Goal: Transaction & Acquisition: Book appointment/travel/reservation

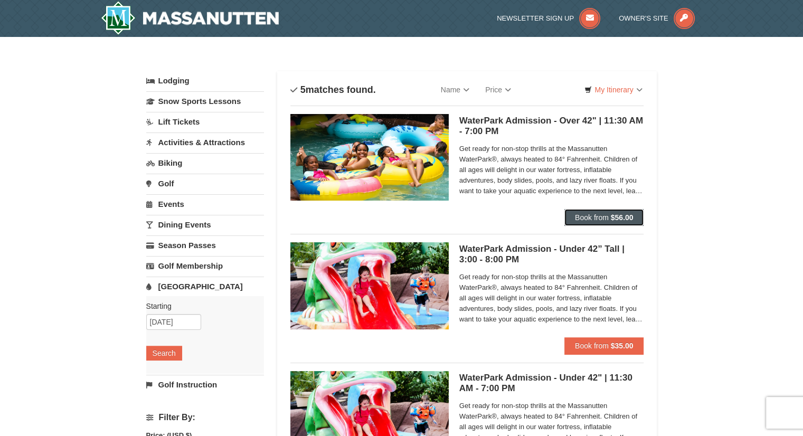
click at [585, 215] on span "Book from" at bounding box center [592, 217] width 34 height 8
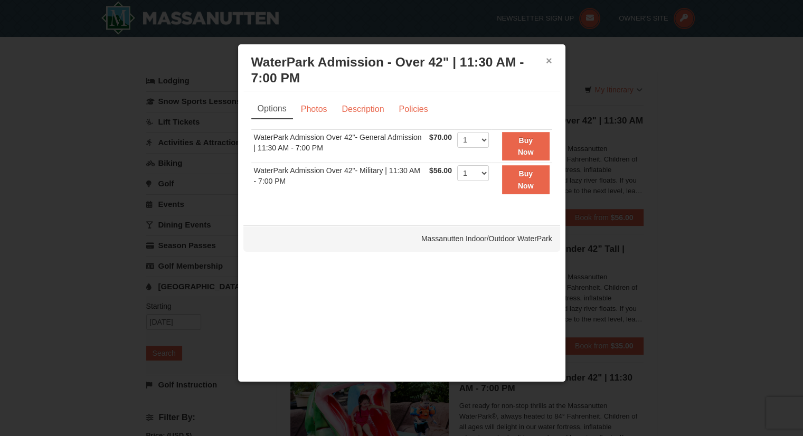
click at [550, 60] on button "×" at bounding box center [549, 60] width 6 height 11
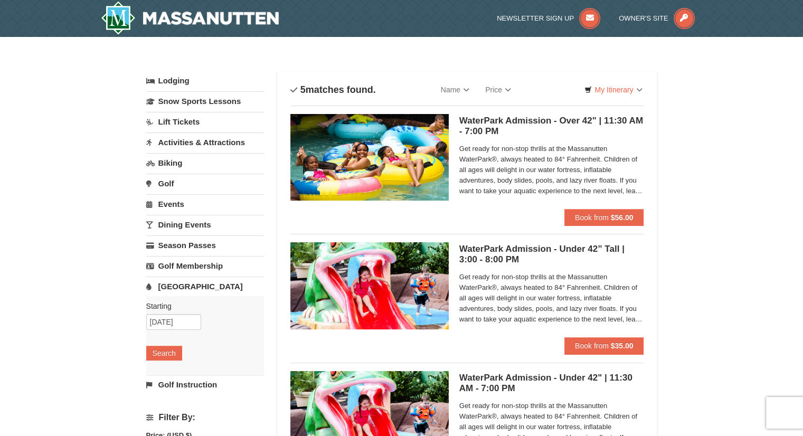
click at [173, 121] on link "Lift Tickets" at bounding box center [205, 122] width 118 height 20
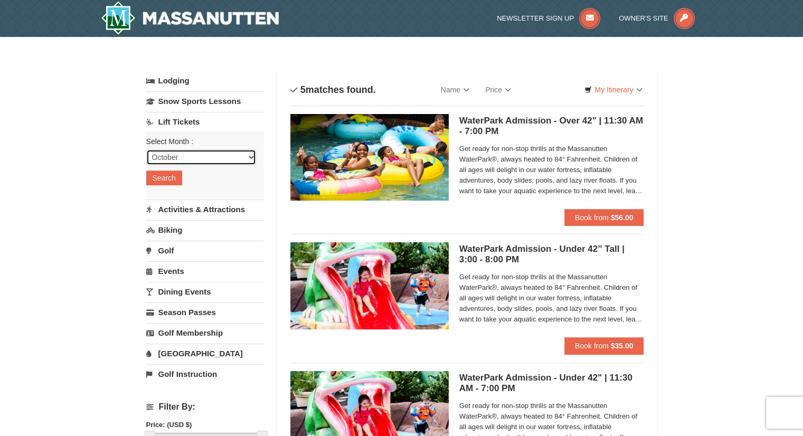
click at [166, 154] on select "October November December January February March April May June July August Sep…" at bounding box center [201, 157] width 110 height 16
click at [146, 149] on select "October November December January February March April May June July August Sep…" at bounding box center [201, 157] width 110 height 16
click at [171, 159] on select "October November December January February March April May June July August Sep…" at bounding box center [201, 157] width 110 height 16
select select "12"
click at [146, 149] on select "October November December January February March April May June July August Sep…" at bounding box center [201, 157] width 110 height 16
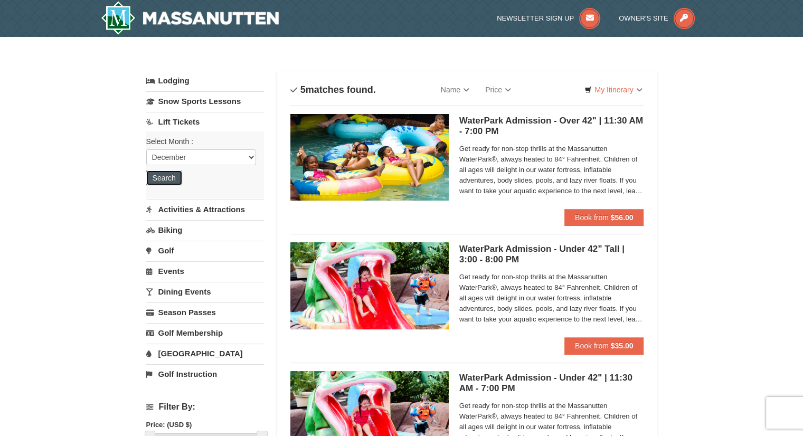
click at [168, 182] on button "Search" at bounding box center [164, 178] width 36 height 15
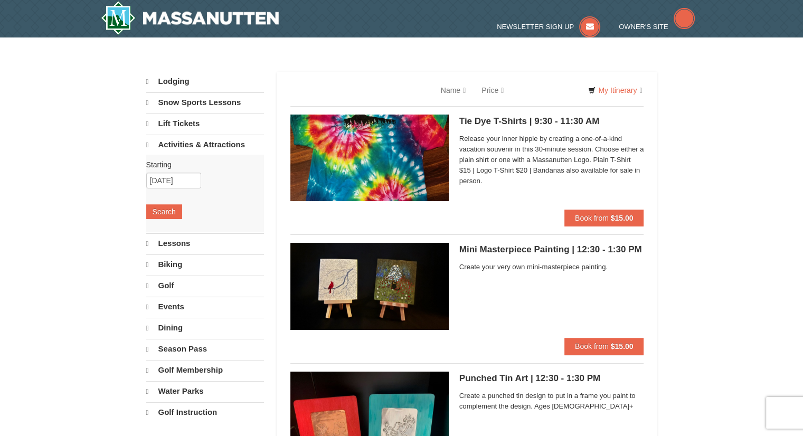
select select "10"
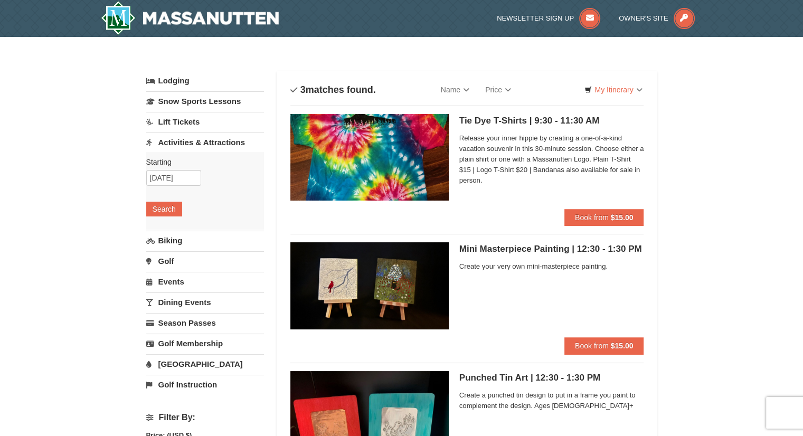
click at [189, 143] on link "Activities & Attractions" at bounding box center [205, 142] width 118 height 20
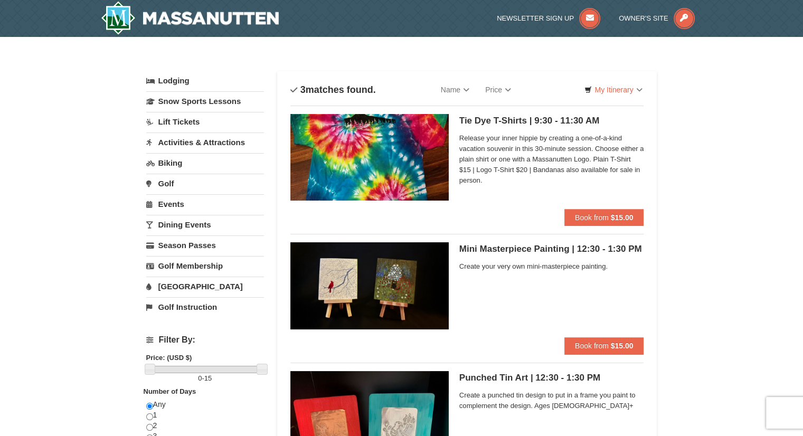
click at [190, 139] on link "Activities & Attractions" at bounding box center [205, 142] width 118 height 20
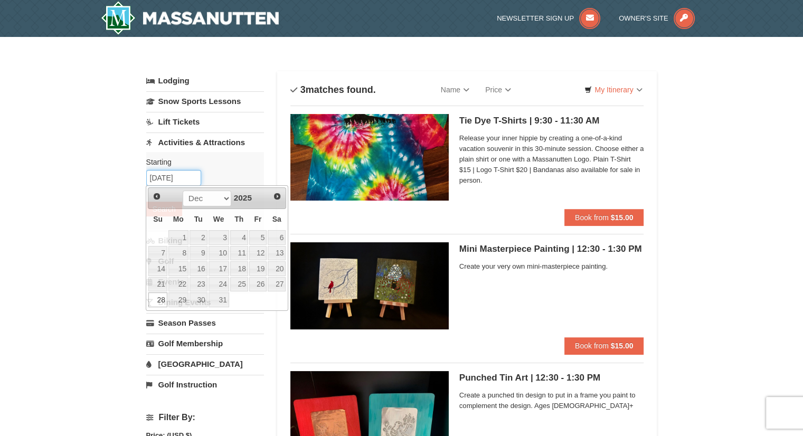
click at [163, 180] on input "12/28/2025" at bounding box center [173, 178] width 55 height 16
click at [279, 281] on link "27" at bounding box center [277, 284] width 18 height 15
type input "12/27/2025"
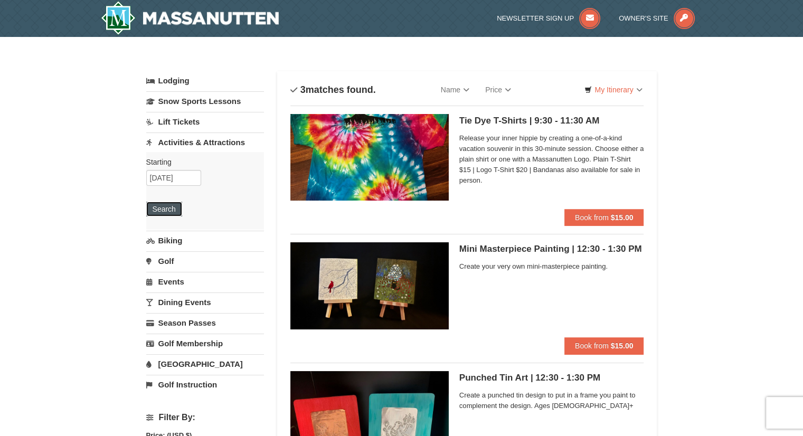
click at [165, 204] on button "Search" at bounding box center [164, 209] width 36 height 15
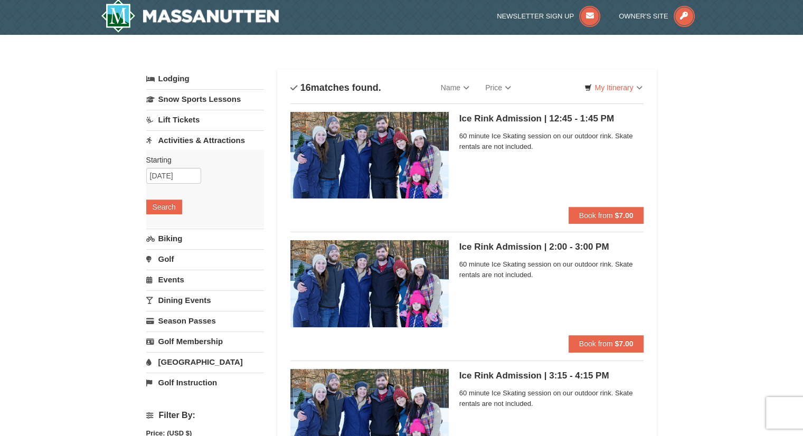
scroll to position [2, 0]
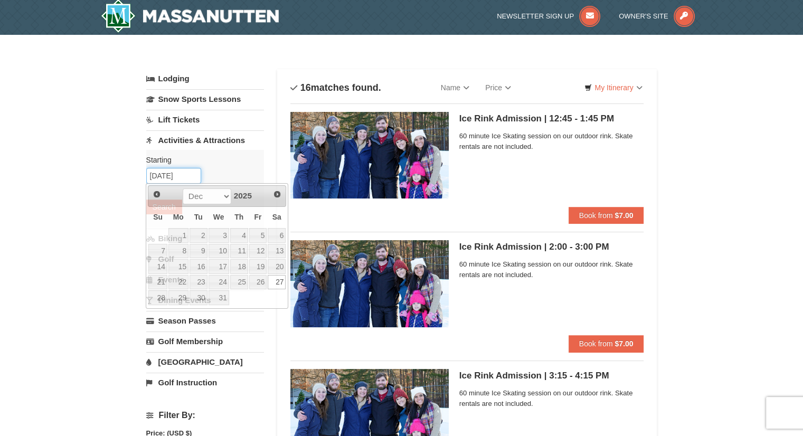
click at [174, 182] on input "[DATE]" at bounding box center [173, 176] width 55 height 16
click at [178, 298] on link "29" at bounding box center [178, 297] width 20 height 15
type input "12/29/2025"
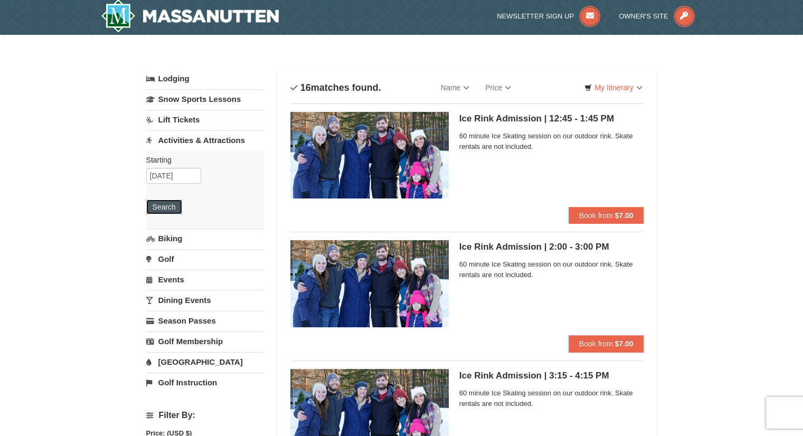
click at [162, 202] on button "Search" at bounding box center [164, 207] width 36 height 15
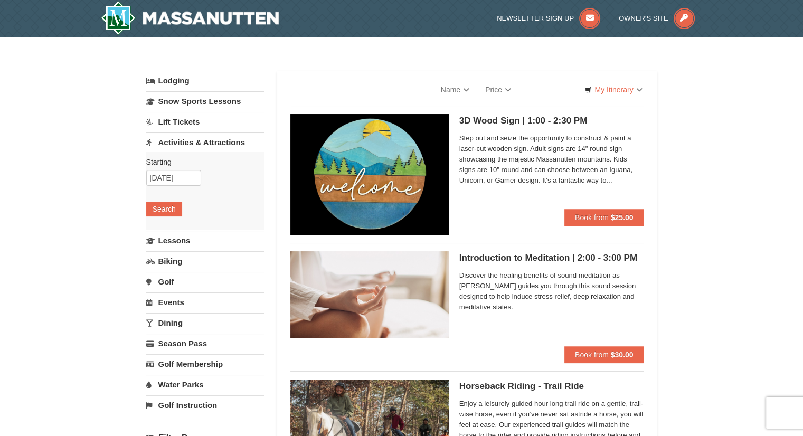
select select "10"
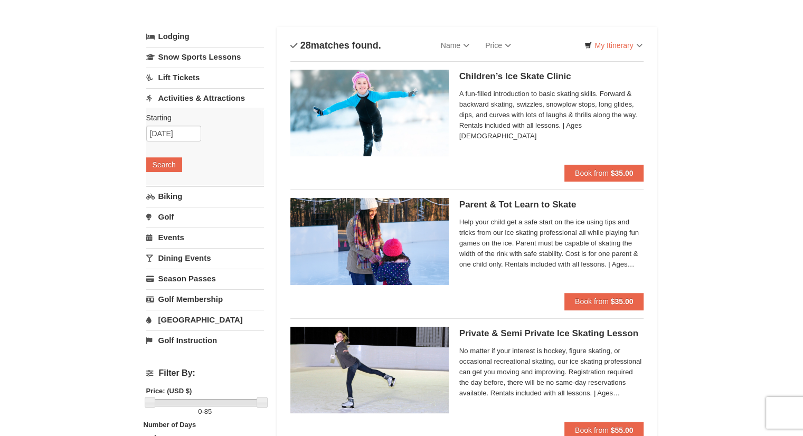
scroll to position [43, 0]
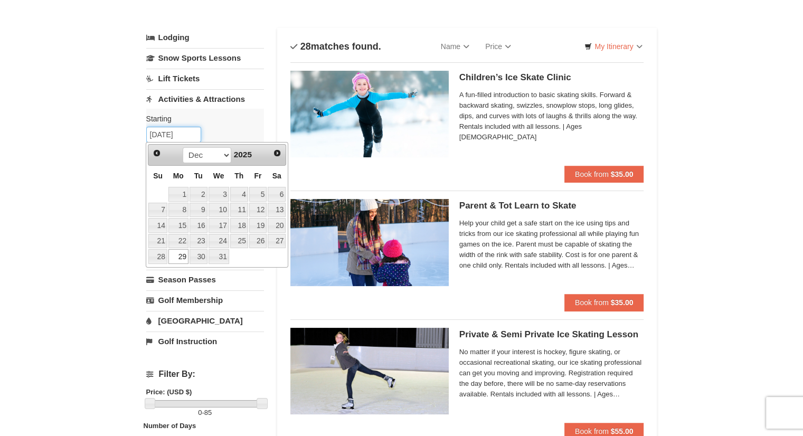
click at [184, 135] on input "12/29/2025" at bounding box center [173, 135] width 55 height 16
click at [196, 255] on link "30" at bounding box center [199, 256] width 18 height 15
type input "[DATE]"
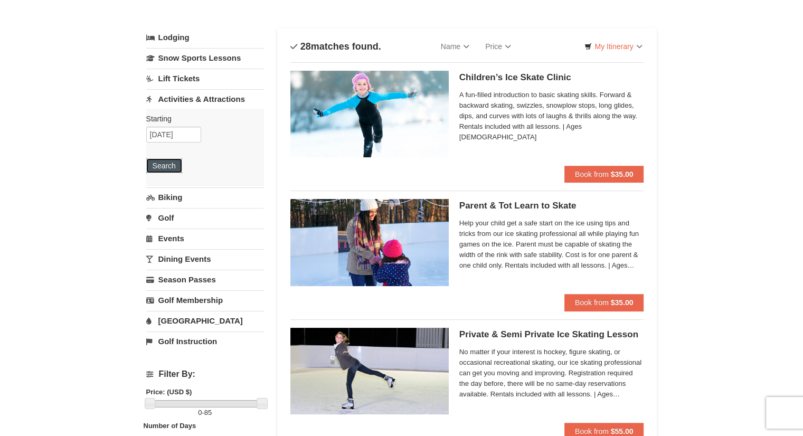
click at [157, 165] on button "Search" at bounding box center [164, 165] width 36 height 15
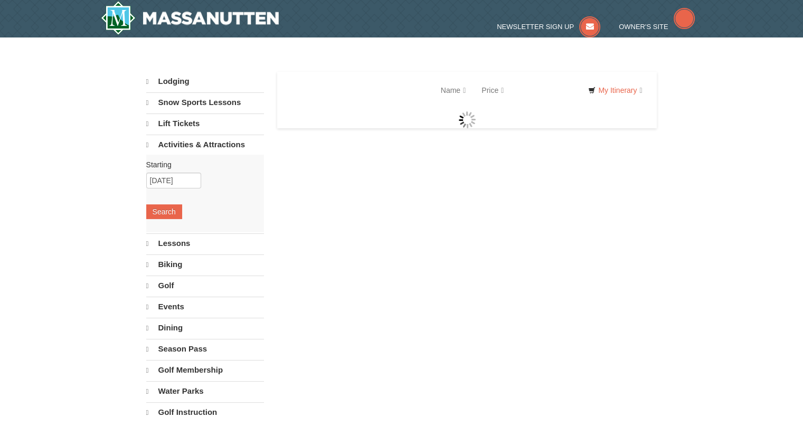
select select "10"
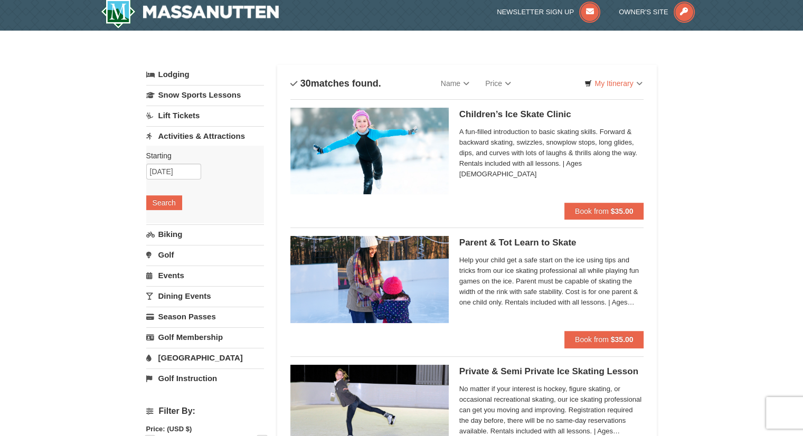
scroll to position [6, 0]
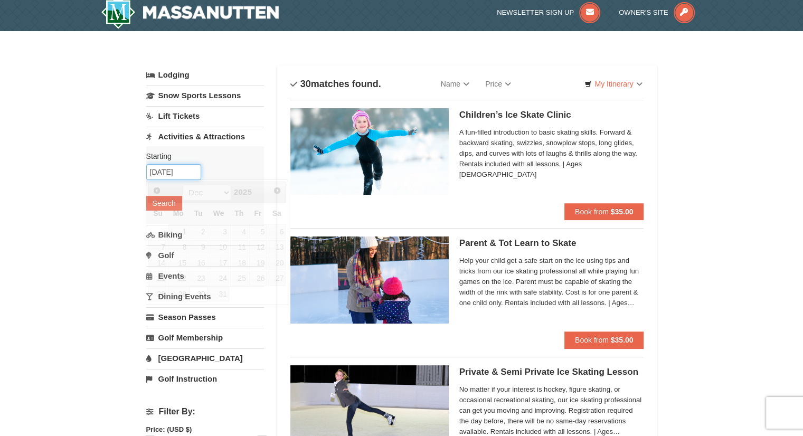
click at [176, 167] on input "12/30/2025" at bounding box center [173, 172] width 55 height 16
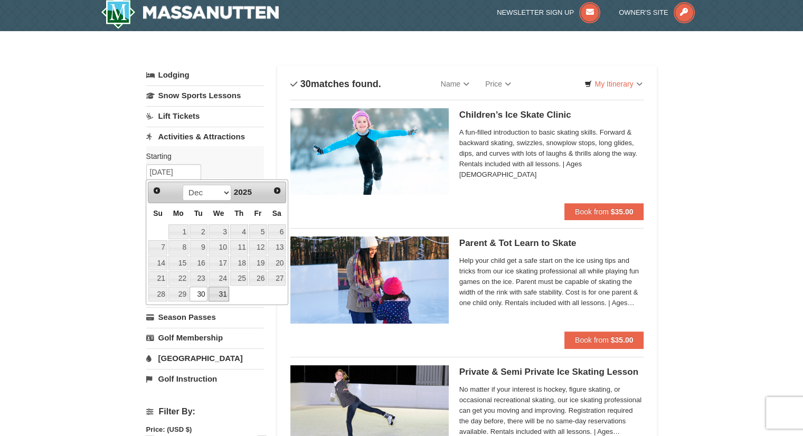
click at [218, 291] on link "31" at bounding box center [219, 294] width 21 height 15
type input "12/31/2025"
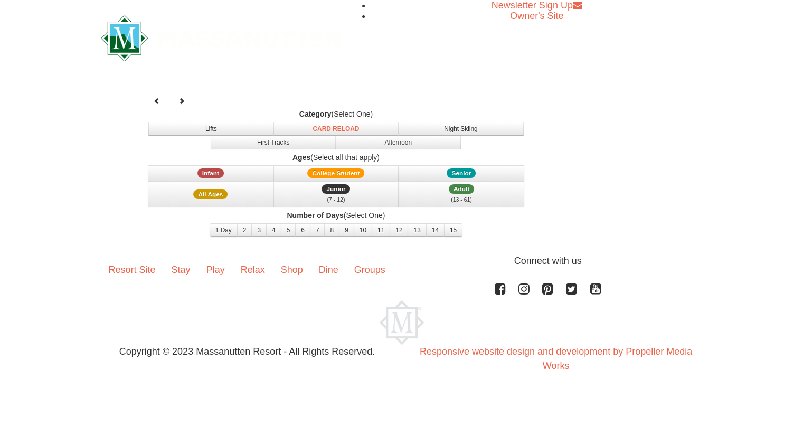
select select "12"
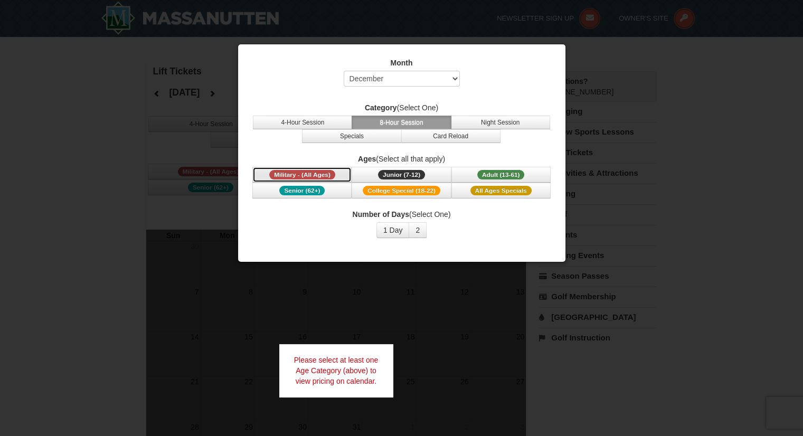
click at [325, 175] on span "Military - (All Ages)" at bounding box center [302, 175] width 66 height 10
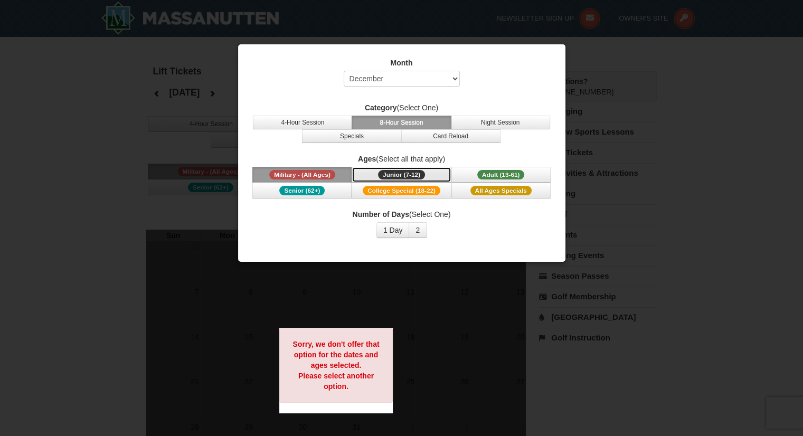
click at [423, 173] on span "Junior (7-12)" at bounding box center [401, 175] width 47 height 10
click at [416, 224] on button "2" at bounding box center [418, 230] width 18 height 16
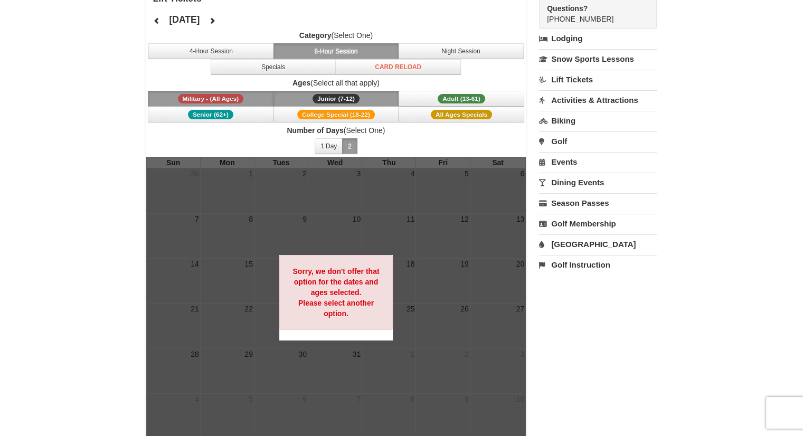
scroll to position [73, 0]
click at [305, 96] on button "Junior (7-12) (7 - 12)" at bounding box center [336, 98] width 126 height 16
click at [244, 98] on button "Military - (All Ages)" at bounding box center [211, 98] width 126 height 16
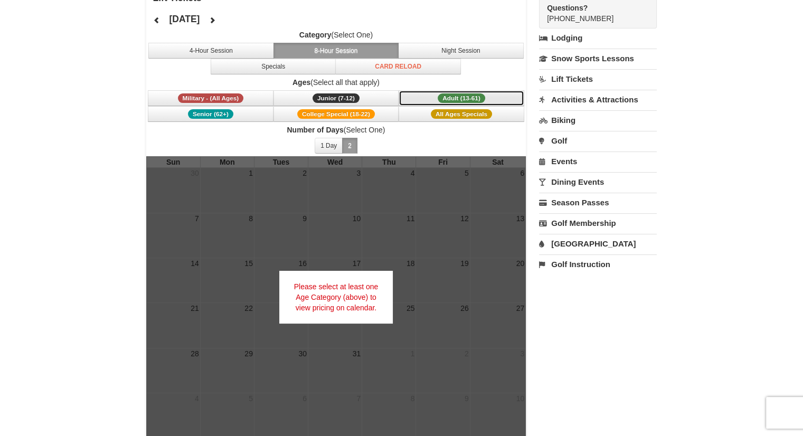
click at [430, 96] on button "Adult (13-61) (13 - 61)" at bounding box center [462, 98] width 126 height 16
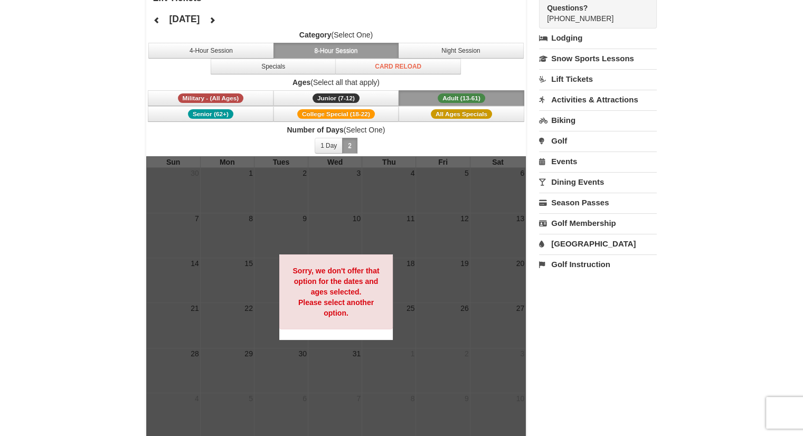
click at [346, 150] on button "2" at bounding box center [349, 146] width 15 height 16
click at [328, 148] on button "1 Day" at bounding box center [329, 146] width 28 height 16
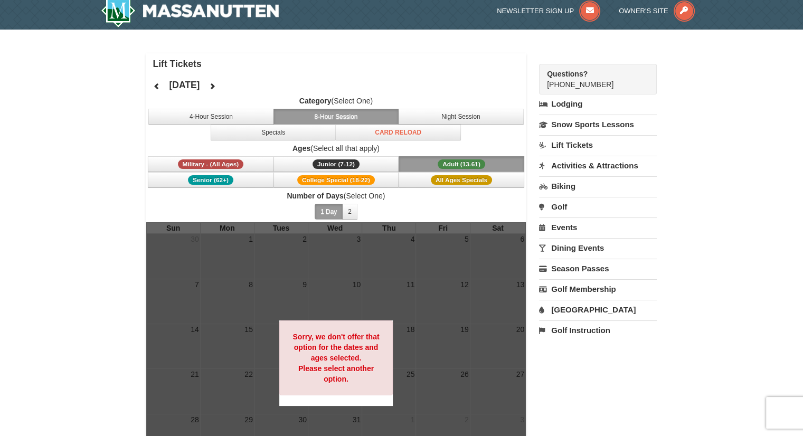
scroll to position [8, 0]
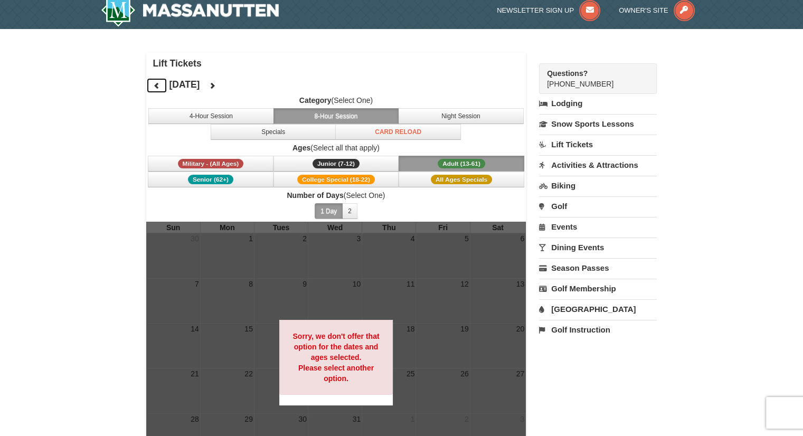
click at [151, 81] on button at bounding box center [156, 86] width 21 height 16
click at [152, 81] on button at bounding box center [156, 86] width 21 height 16
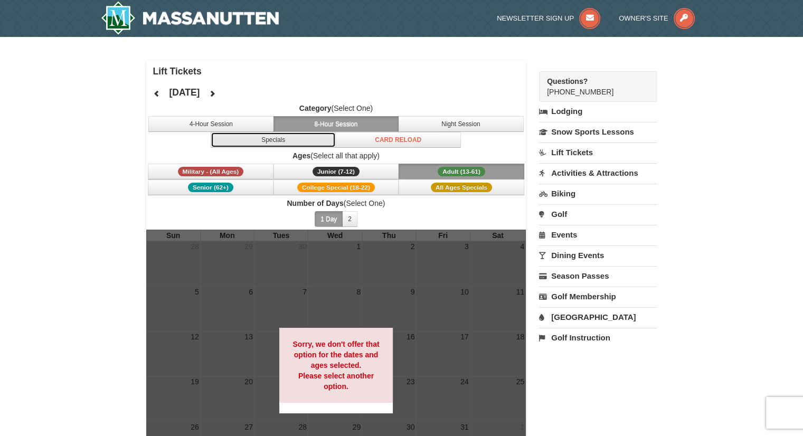
click at [268, 139] on button "Specials" at bounding box center [274, 140] width 126 height 16
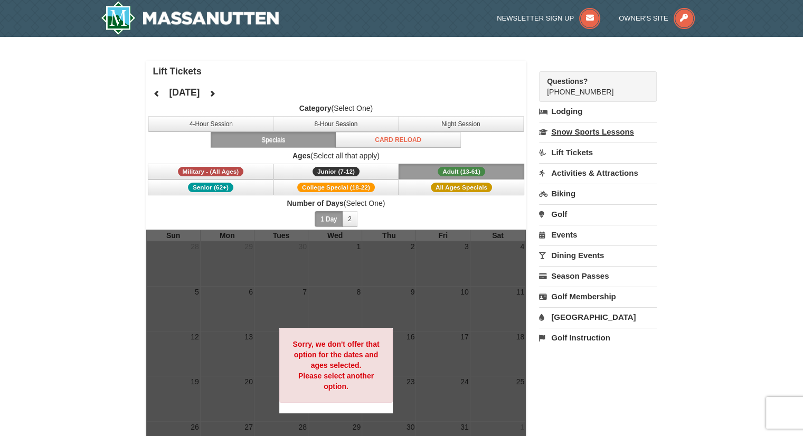
click at [585, 131] on link "Snow Sports Lessons" at bounding box center [598, 132] width 118 height 20
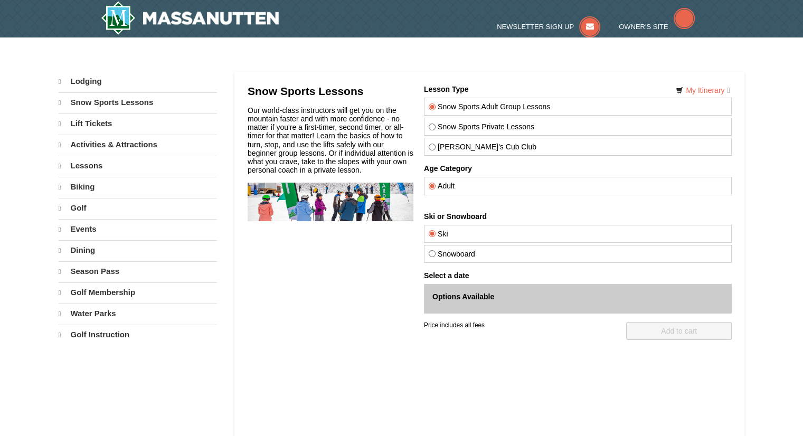
select select "10"
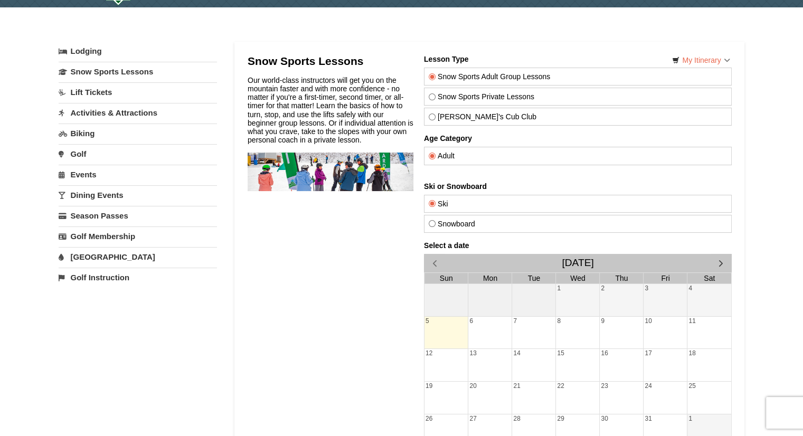
scroll to position [30, 0]
click at [78, 215] on link "Season Passes" at bounding box center [138, 216] width 158 height 20
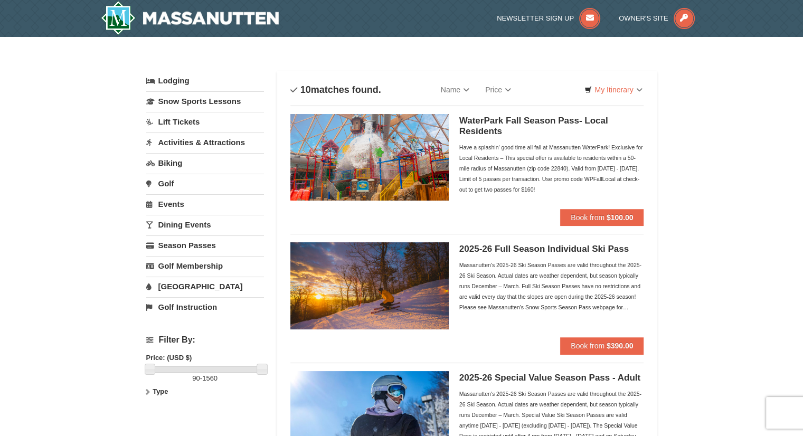
click at [181, 121] on link "Lift Tickets" at bounding box center [205, 122] width 118 height 20
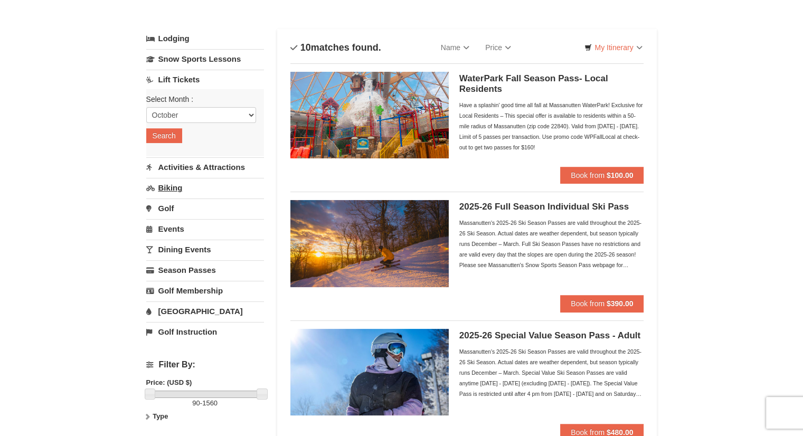
scroll to position [44, 0]
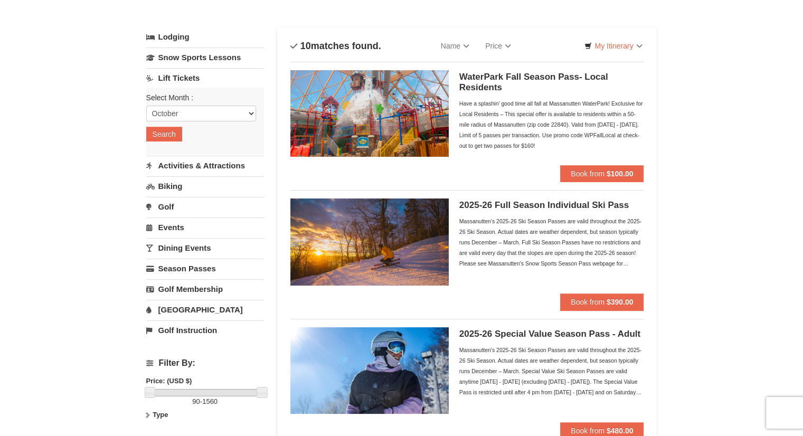
click at [185, 307] on link "[GEOGRAPHIC_DATA]" at bounding box center [205, 310] width 118 height 20
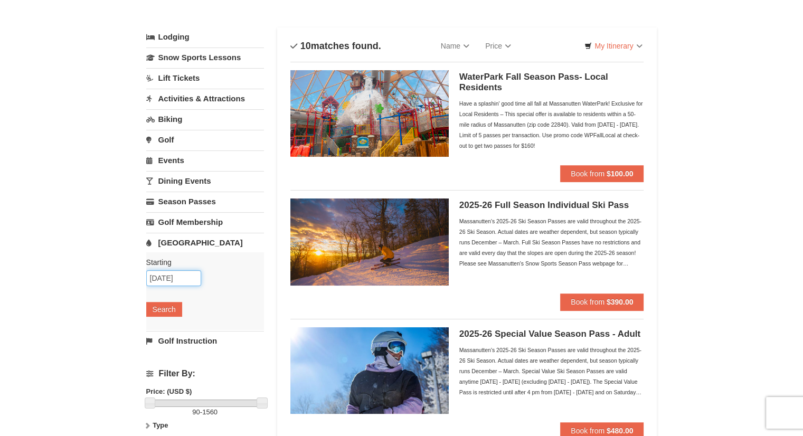
click at [160, 277] on input "10/05/2025" at bounding box center [173, 278] width 55 height 16
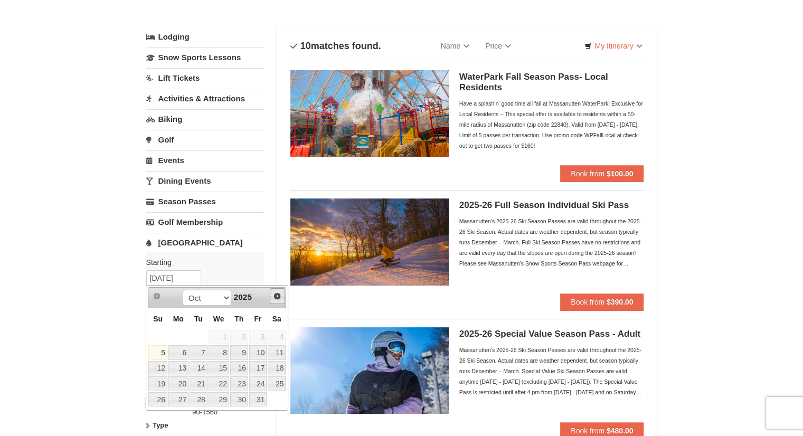
click at [282, 293] on link "Next" at bounding box center [278, 296] width 16 height 16
click at [156, 299] on span "Prev" at bounding box center [157, 296] width 8 height 8
click at [156, 393] on link "28" at bounding box center [157, 399] width 18 height 15
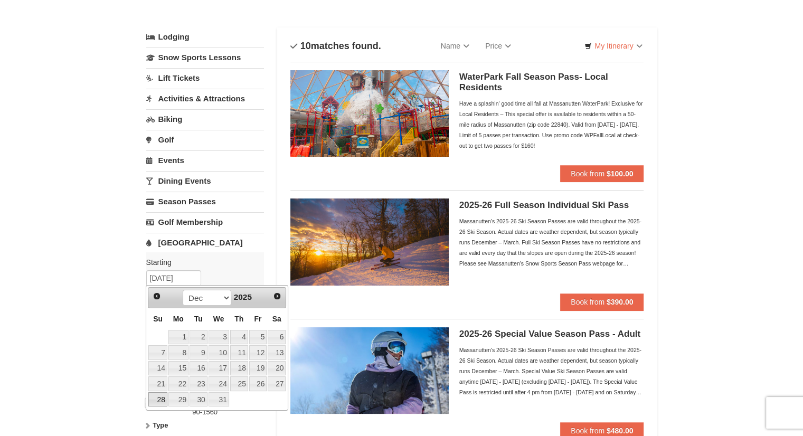
type input "12/28/2025"
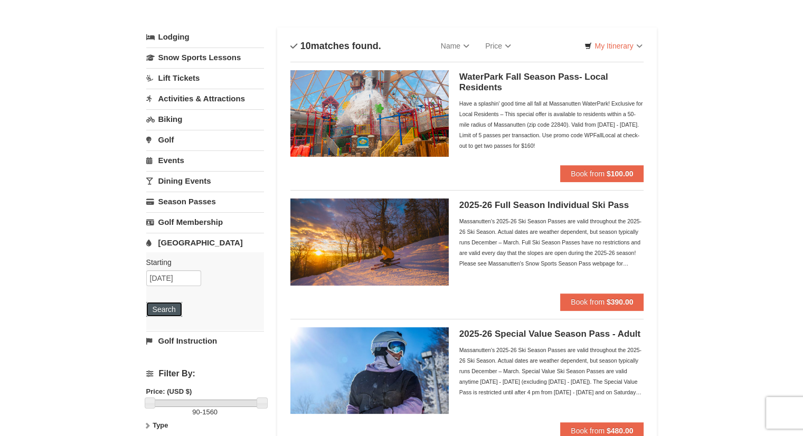
click at [166, 308] on button "Search" at bounding box center [164, 309] width 36 height 15
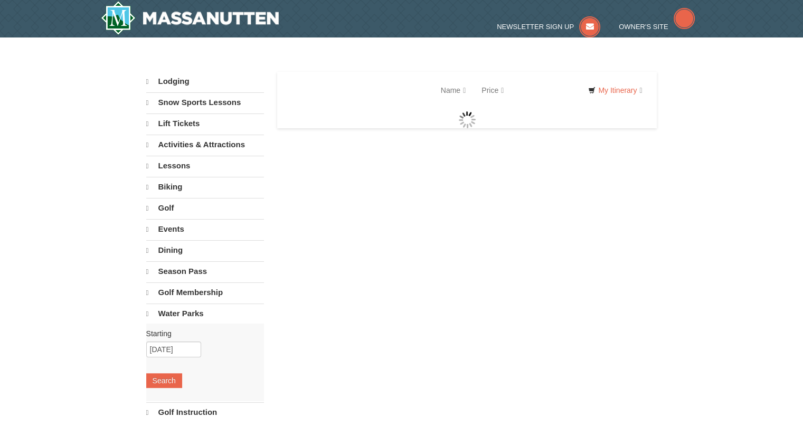
select select "10"
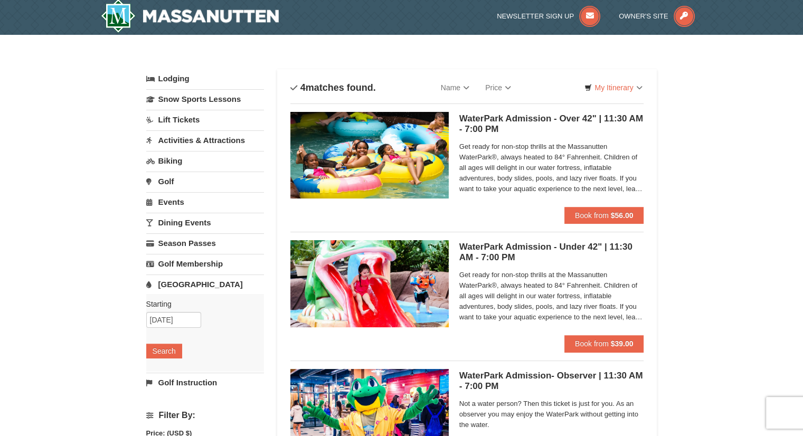
scroll to position [3, 0]
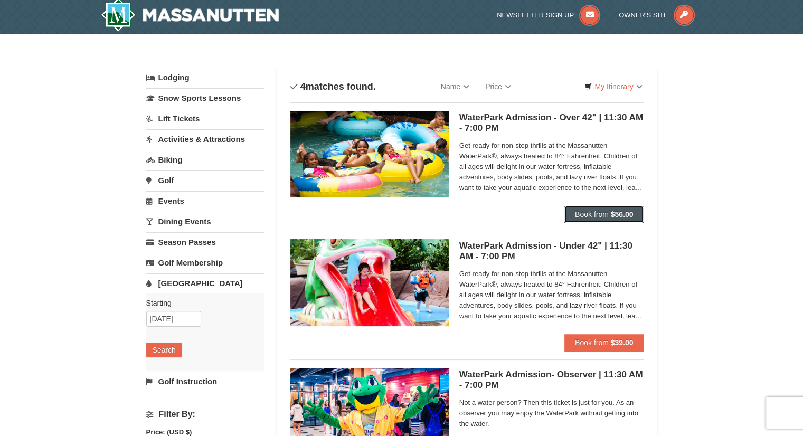
click at [577, 212] on span "Book from" at bounding box center [592, 214] width 34 height 8
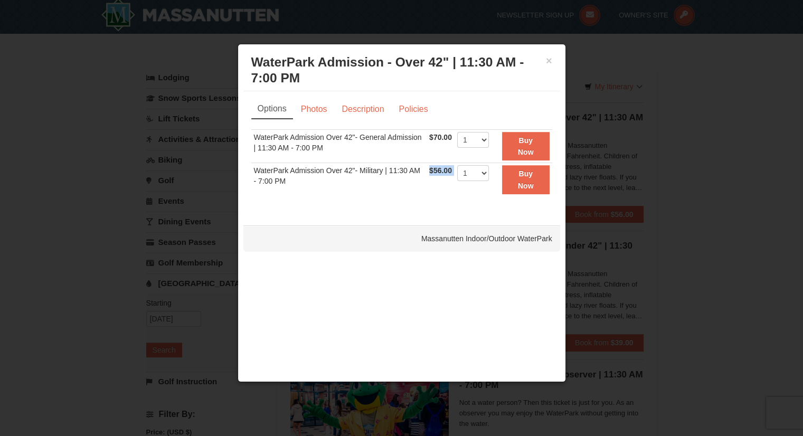
drag, startPoint x: 427, startPoint y: 173, endPoint x: 454, endPoint y: 173, distance: 27.4
click at [454, 173] on tr "WaterPark Admission Over 42"- Military | 11:30 AM - 7:00 PM $56.00 Includes all…" at bounding box center [401, 179] width 301 height 33
copy tr "$56.00 Includes all fees. Tax excluded."
click at [157, 86] on div at bounding box center [401, 218] width 803 height 436
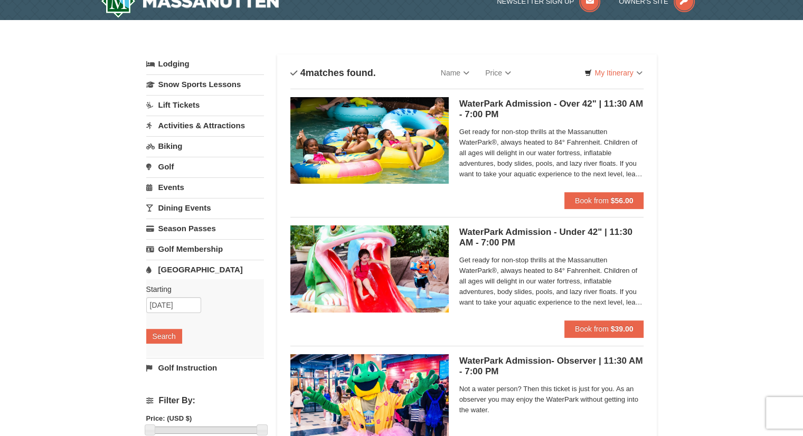
scroll to position [18, 0]
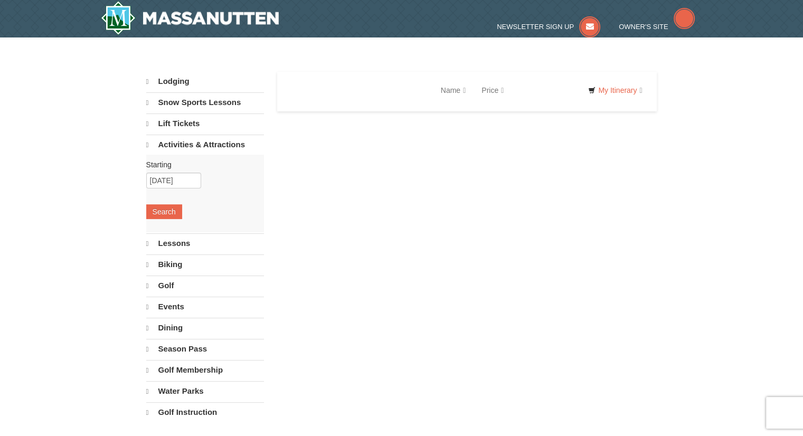
select select "10"
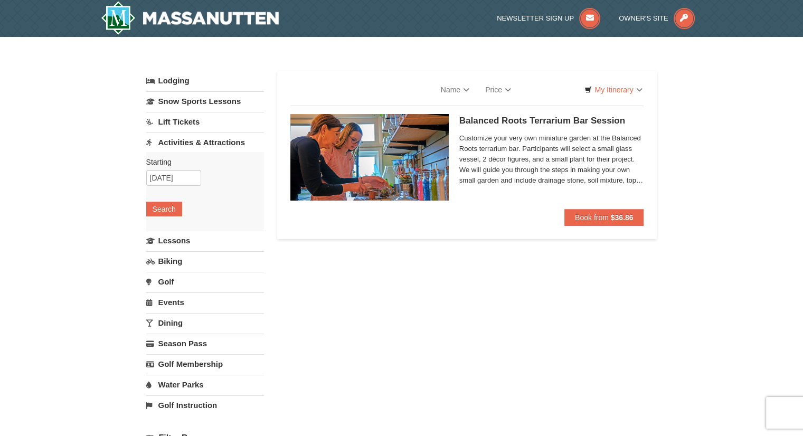
select select "10"
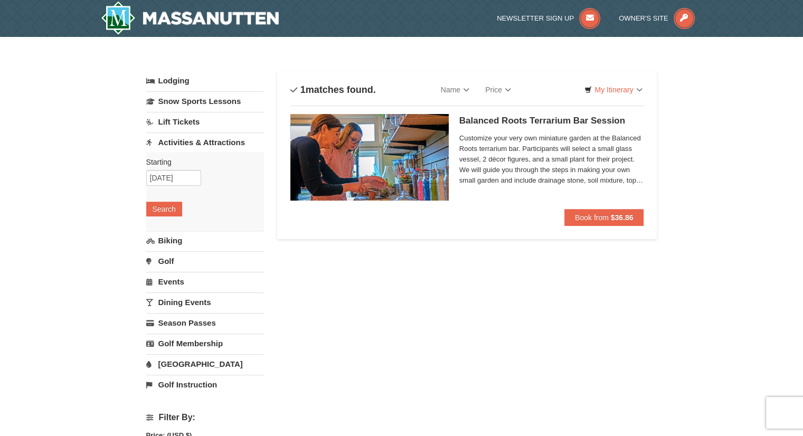
click at [163, 168] on div "Starting Please format dates MM/DD/YYYY [DATE] Search" at bounding box center [205, 191] width 118 height 78
click at [163, 175] on input "[DATE]" at bounding box center [173, 178] width 55 height 16
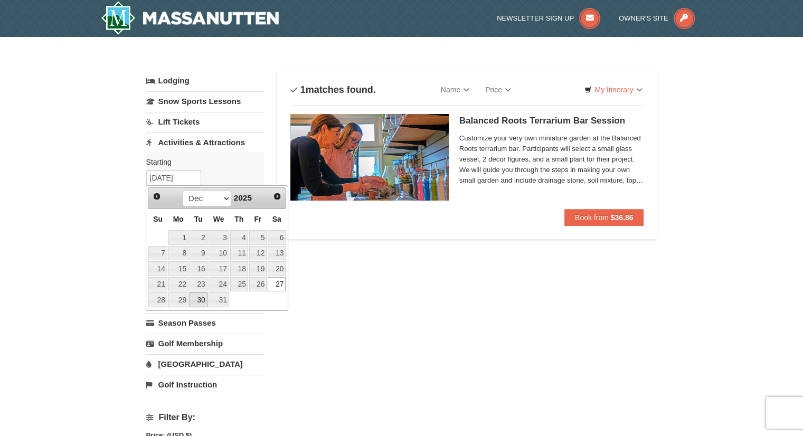
click at [205, 296] on link "30" at bounding box center [199, 299] width 18 height 15
type input "[DATE]"
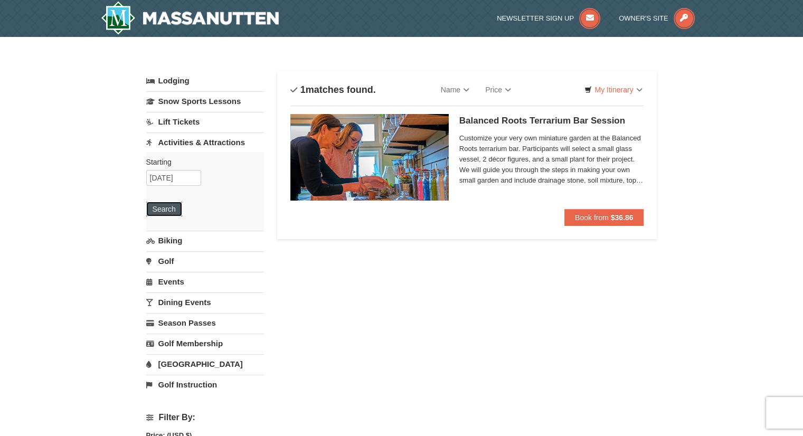
click at [159, 207] on button "Search" at bounding box center [164, 209] width 36 height 15
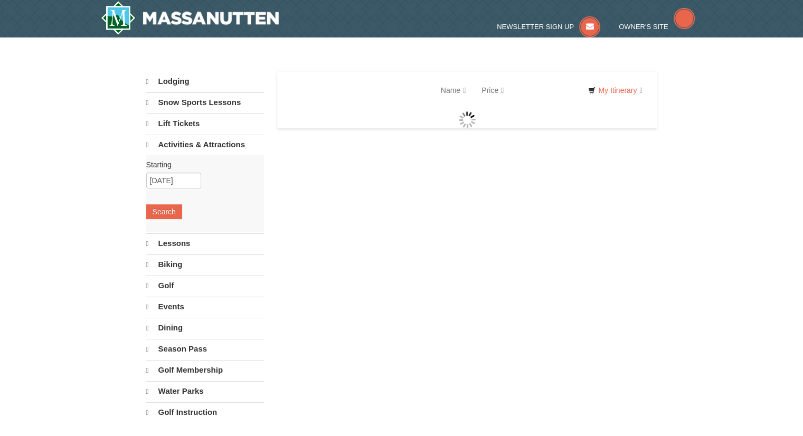
select select "10"
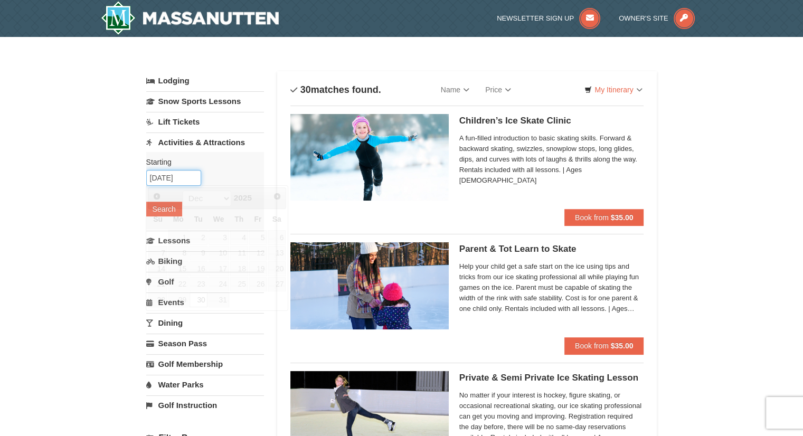
click at [177, 173] on input "12/30/2025" at bounding box center [173, 178] width 55 height 16
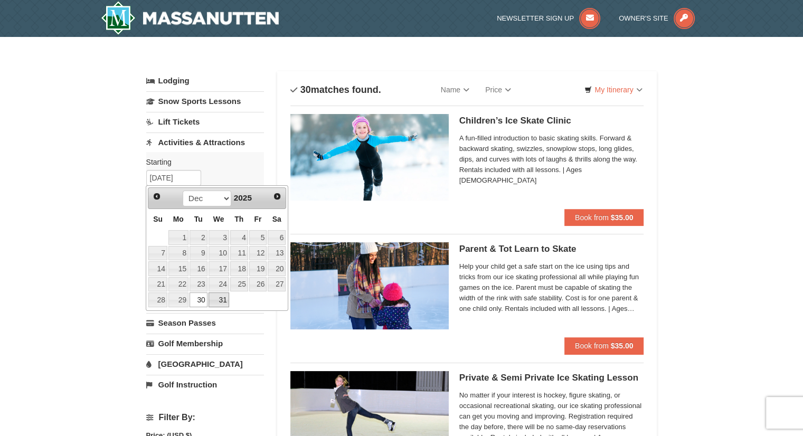
click at [224, 297] on link "31" at bounding box center [219, 299] width 21 height 15
type input "[DATE]"
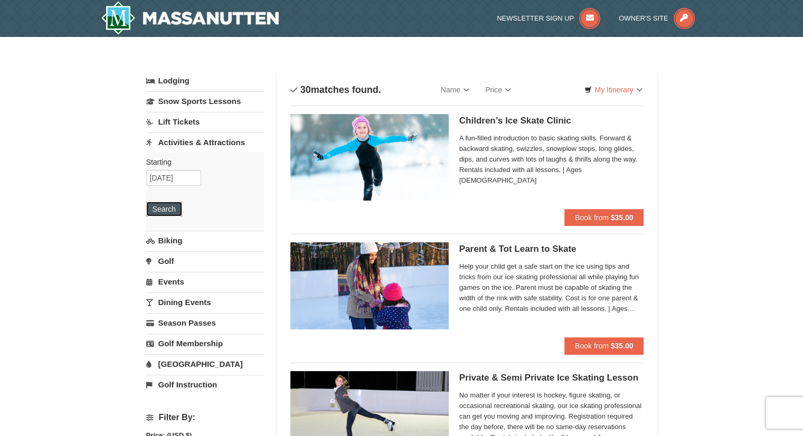
click at [162, 209] on button "Search" at bounding box center [164, 209] width 36 height 15
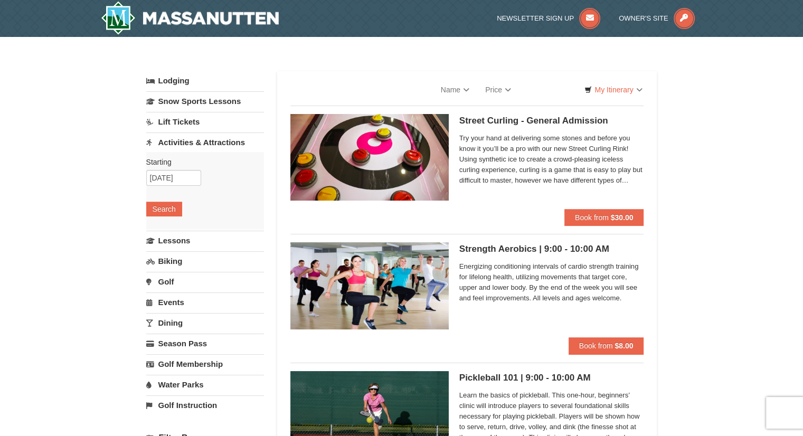
select select "10"
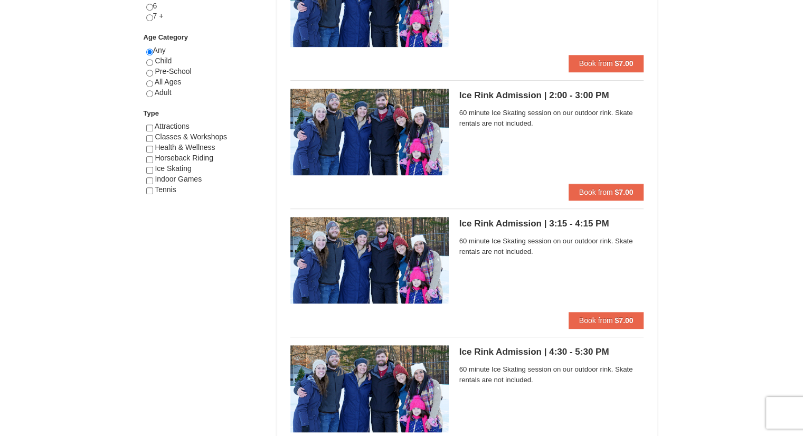
scroll to position [538, 0]
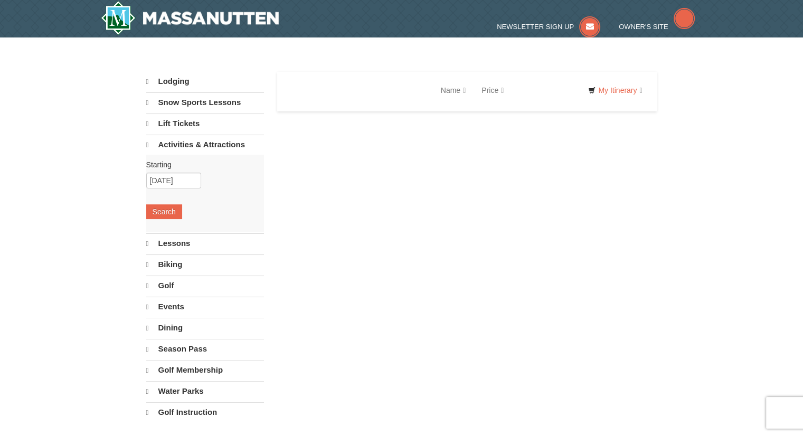
select select "10"
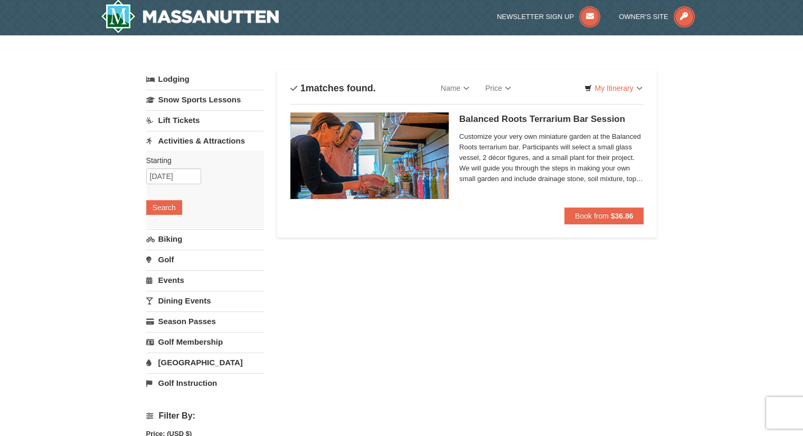
scroll to position [2, 0]
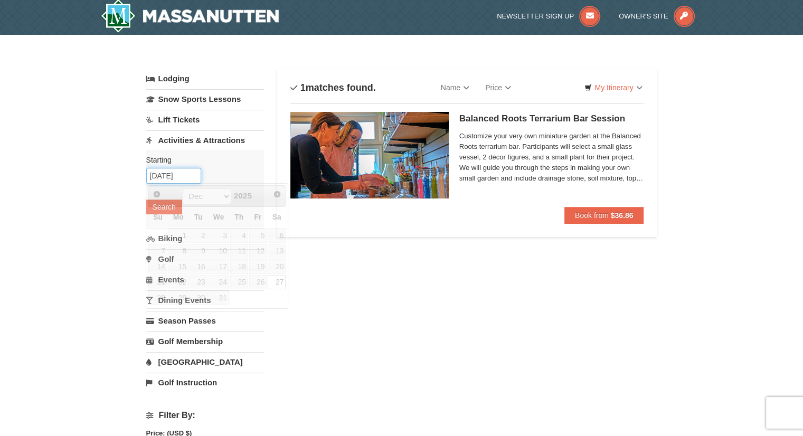
click at [179, 172] on input "12/27/2025" at bounding box center [173, 176] width 55 height 16
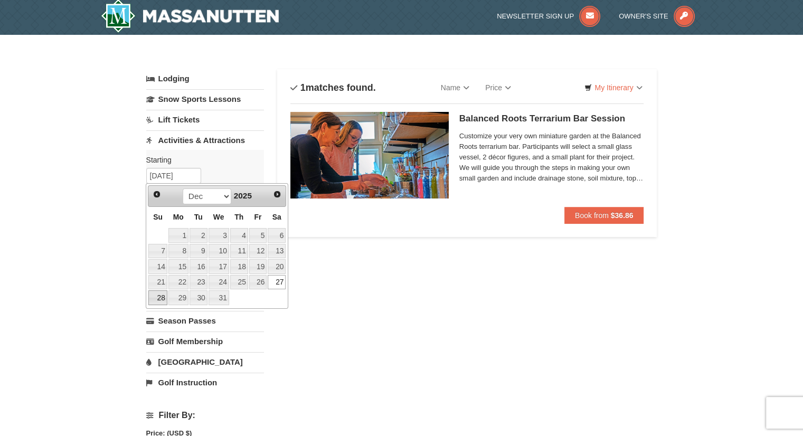
click at [154, 299] on link "28" at bounding box center [157, 297] width 18 height 15
type input "12/28/2025"
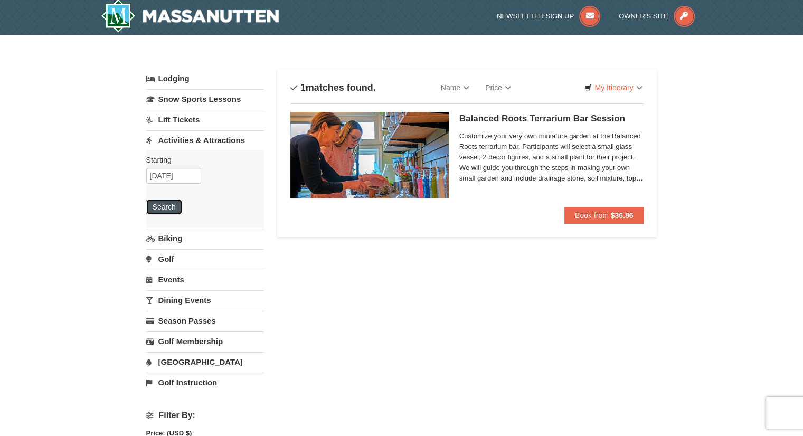
click at [156, 206] on button "Search" at bounding box center [164, 207] width 36 height 15
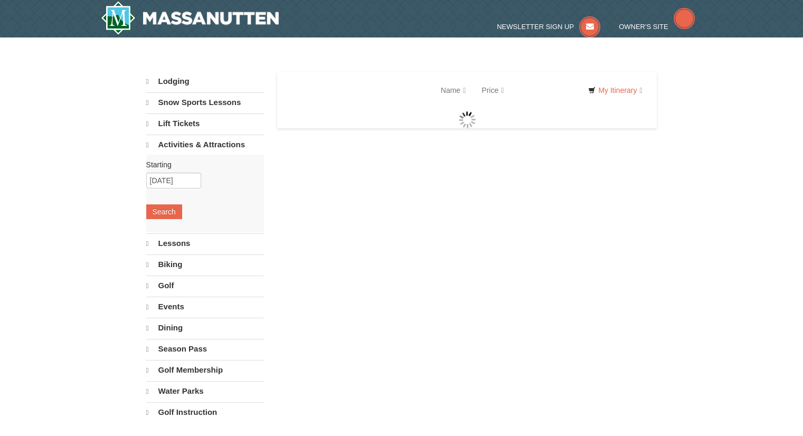
select select "10"
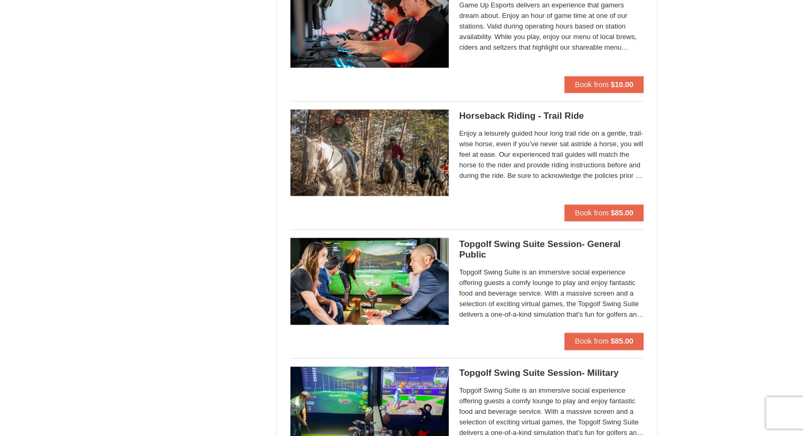
scroll to position [1290, 0]
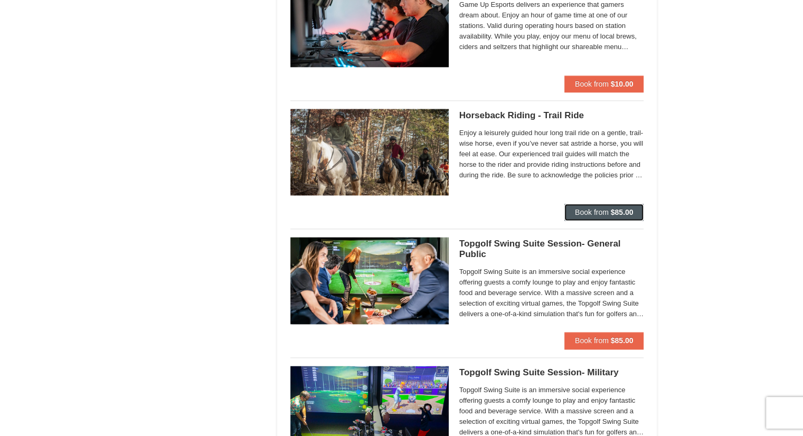
click at [609, 213] on button "Book from $85.00" at bounding box center [604, 212] width 80 height 17
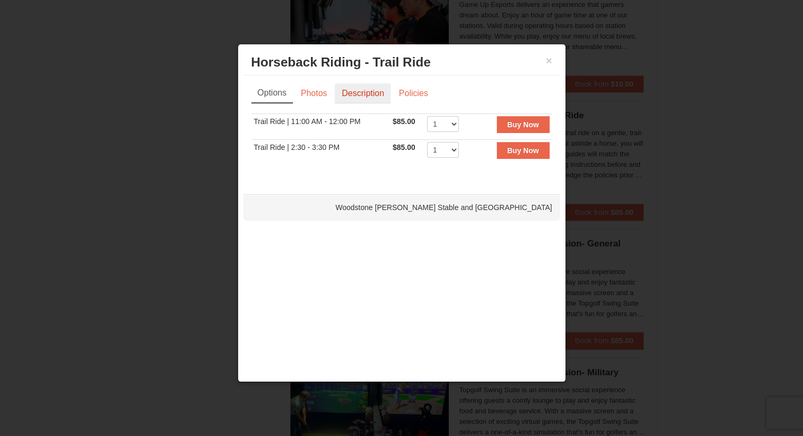
click at [367, 93] on link "Description" at bounding box center [363, 93] width 56 height 20
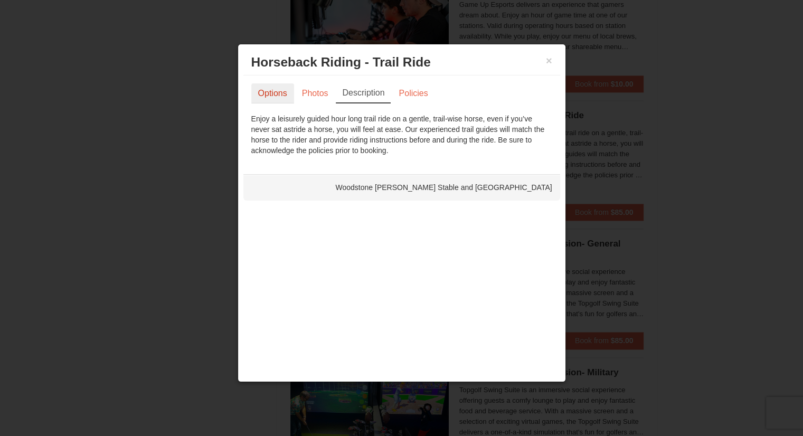
click at [276, 92] on link "Options" at bounding box center [272, 93] width 43 height 20
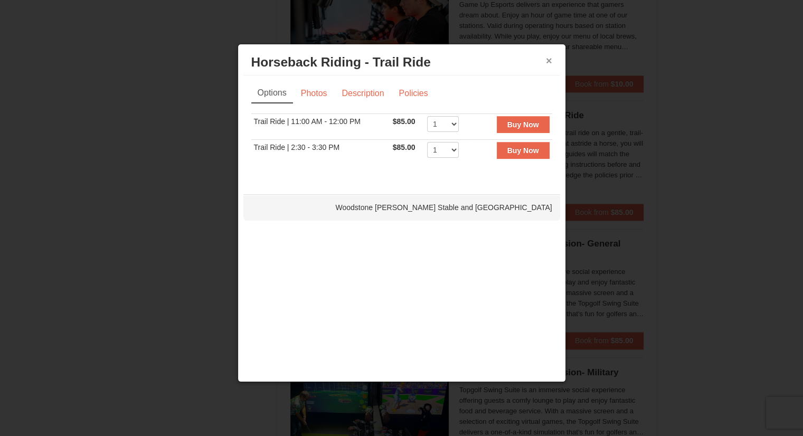
click at [551, 58] on button "×" at bounding box center [549, 60] width 6 height 11
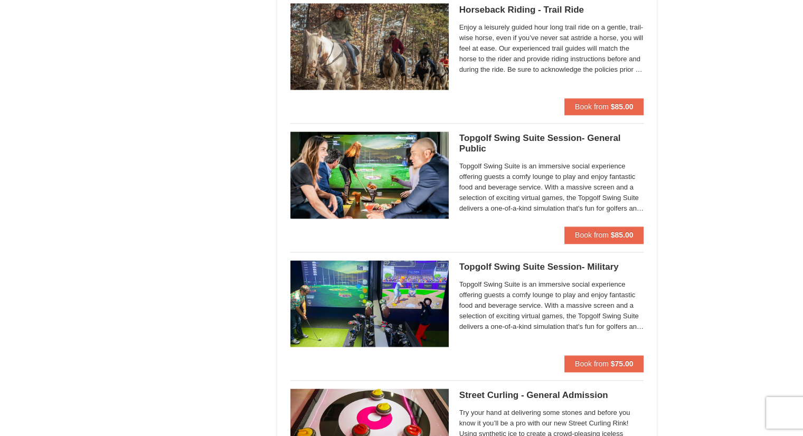
scroll to position [1397, 0]
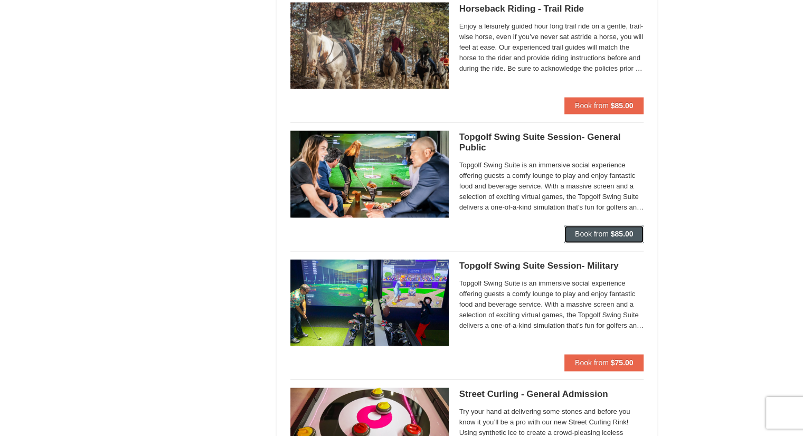
click at [595, 226] on button "Book from $85.00" at bounding box center [604, 233] width 80 height 17
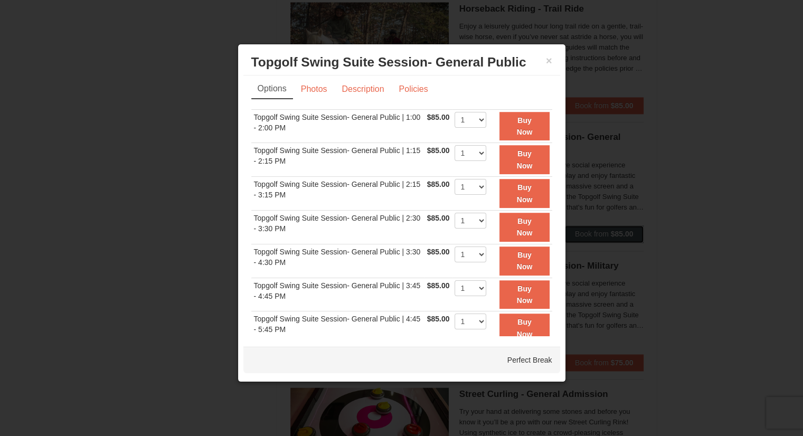
scroll to position [0, 0]
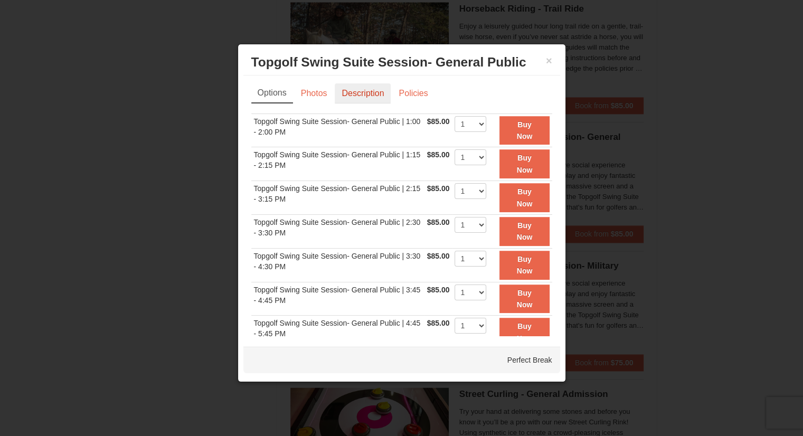
click at [356, 93] on link "Description" at bounding box center [363, 93] width 56 height 20
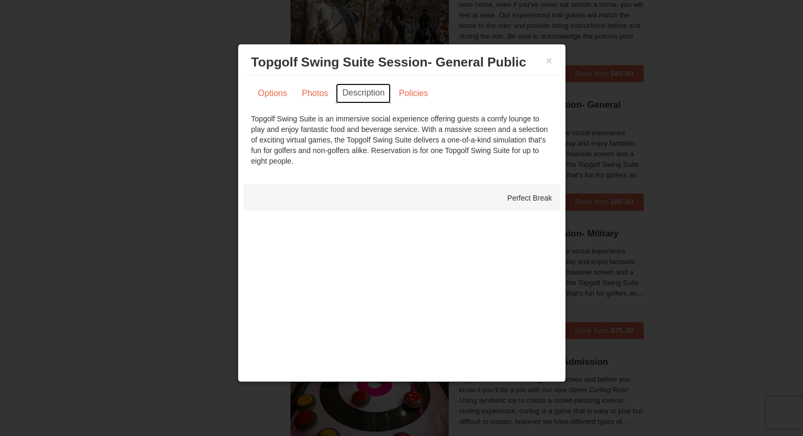
scroll to position [1429, 0]
click at [278, 91] on link "Options" at bounding box center [272, 93] width 43 height 20
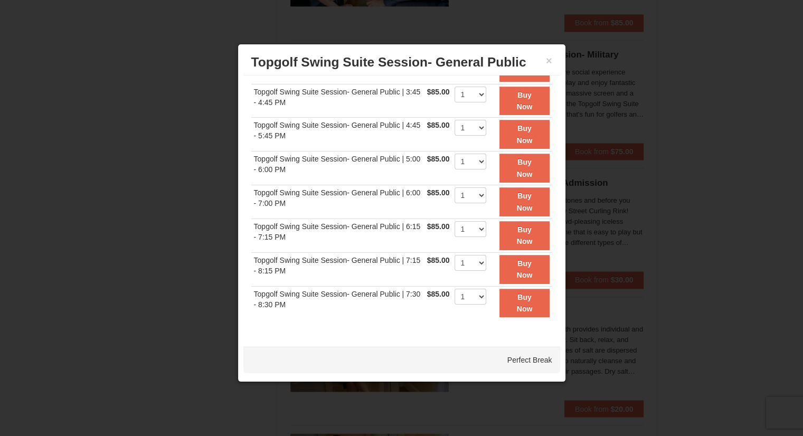
scroll to position [0, 0]
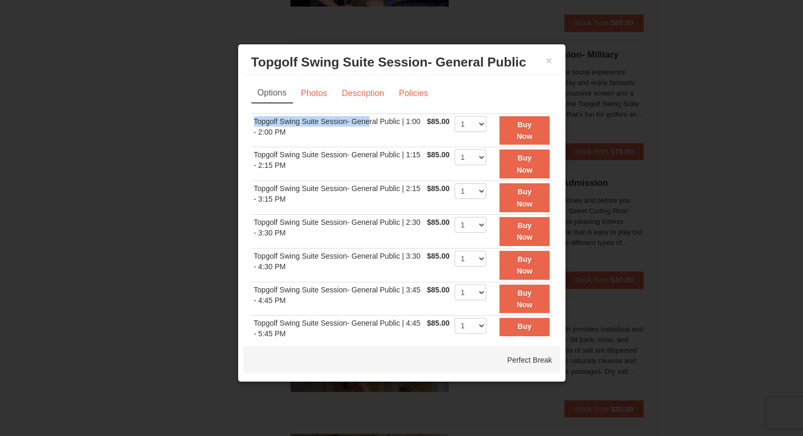
drag, startPoint x: 251, startPoint y: 119, endPoint x: 367, endPoint y: 122, distance: 116.2
click at [367, 122] on td "Topgolf Swing Suite Session- General Public | 1:00 - 2:00 PM" at bounding box center [337, 130] width 173 height 34
drag, startPoint x: 399, startPoint y: 120, endPoint x: 247, endPoint y: 121, distance: 152.0
click at [247, 121] on div "Options Photos Description Policies Sorry, no matches found. Please remove some…" at bounding box center [401, 205] width 317 height 261
copy div "Topgolf Swing Suite Session- General Public"
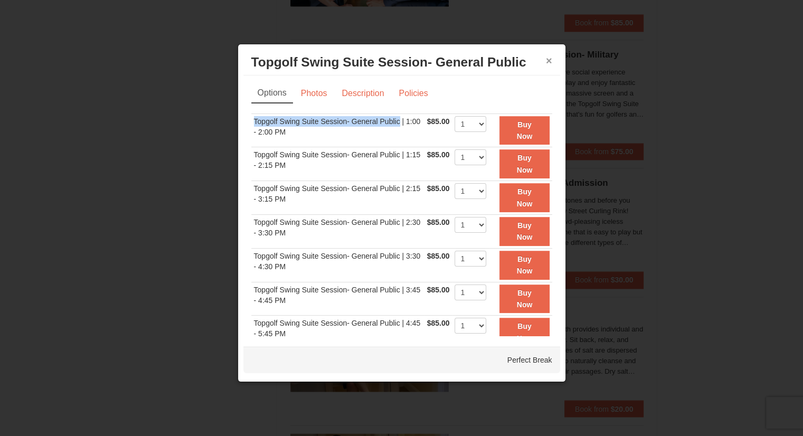
click at [547, 63] on button "×" at bounding box center [549, 60] width 6 height 11
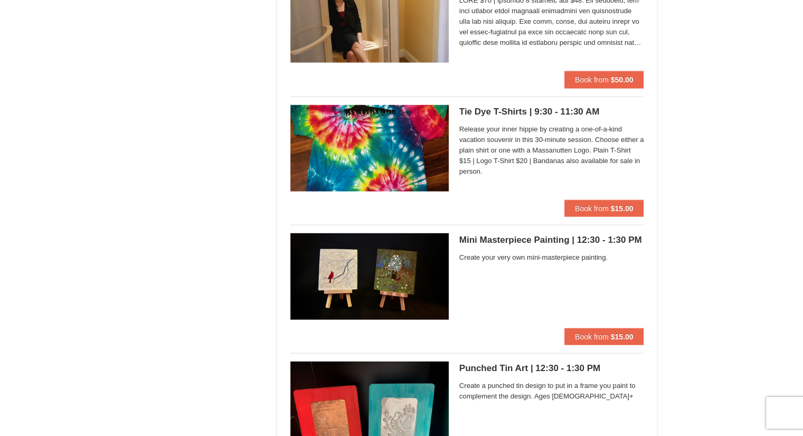
scroll to position [2111, 0]
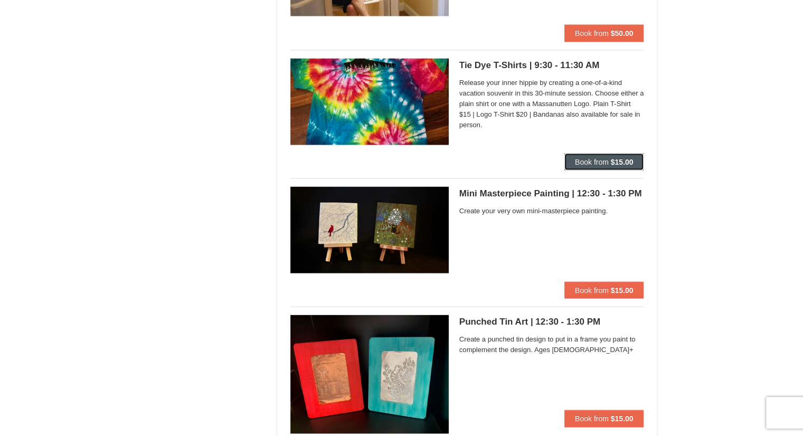
click at [582, 159] on span "Book from" at bounding box center [592, 162] width 34 height 8
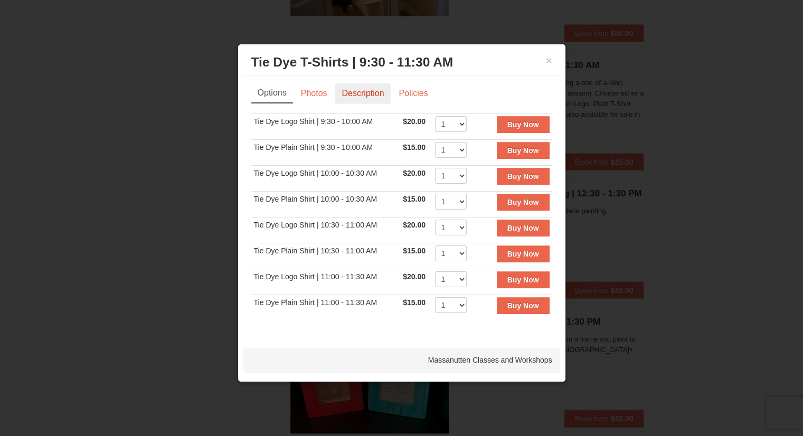
click at [370, 93] on link "Description" at bounding box center [363, 93] width 56 height 20
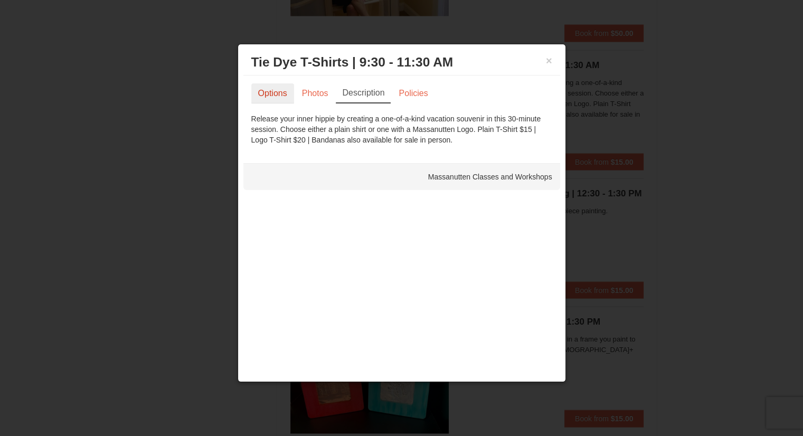
click at [274, 92] on link "Options" at bounding box center [272, 93] width 43 height 20
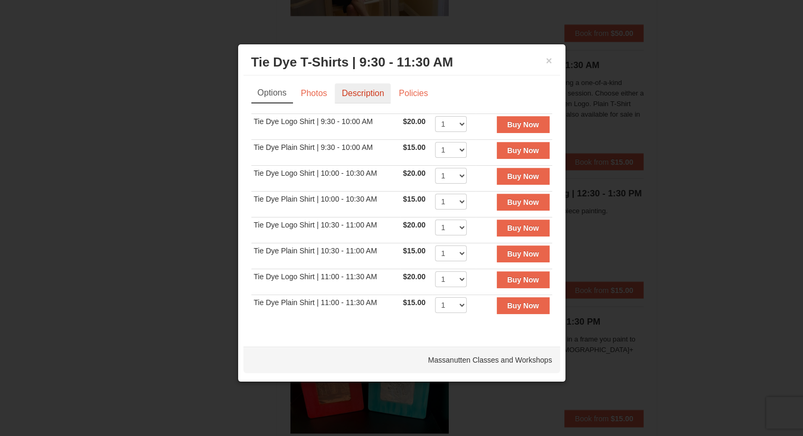
click at [359, 91] on link "Description" at bounding box center [363, 93] width 56 height 20
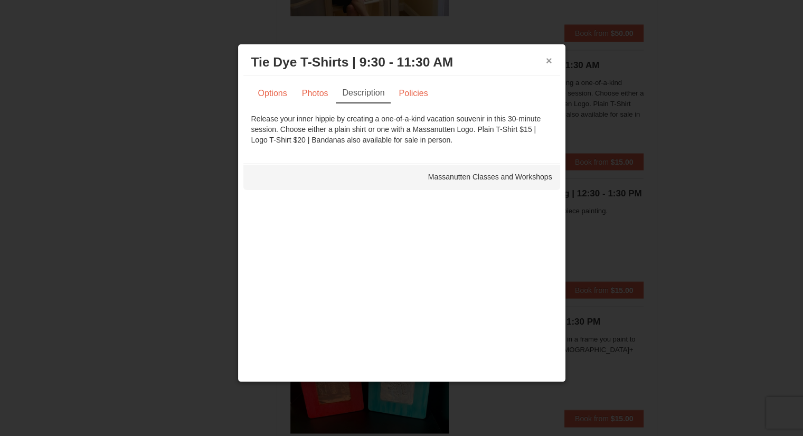
click at [547, 62] on button "×" at bounding box center [549, 60] width 6 height 11
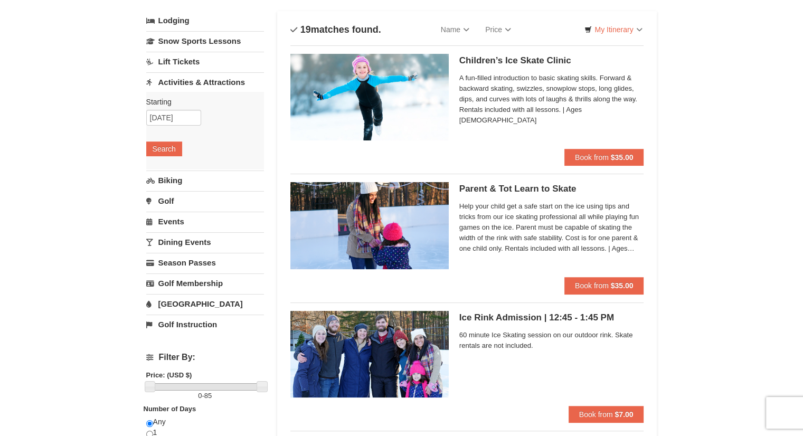
scroll to position [59, 0]
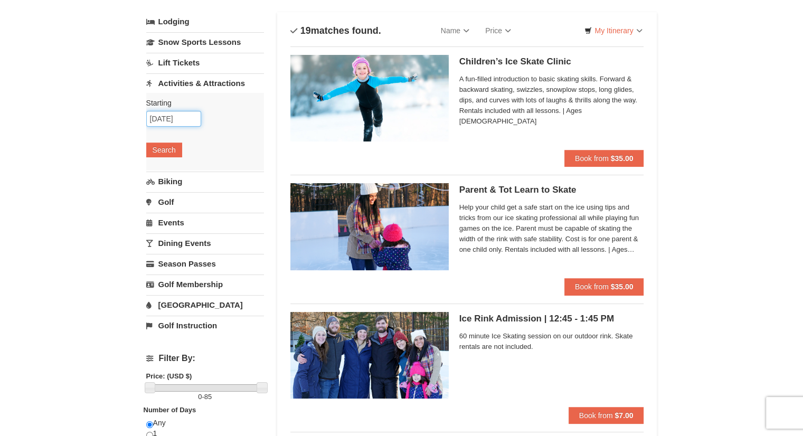
click at [167, 121] on input "12/28/2025" at bounding box center [173, 119] width 55 height 16
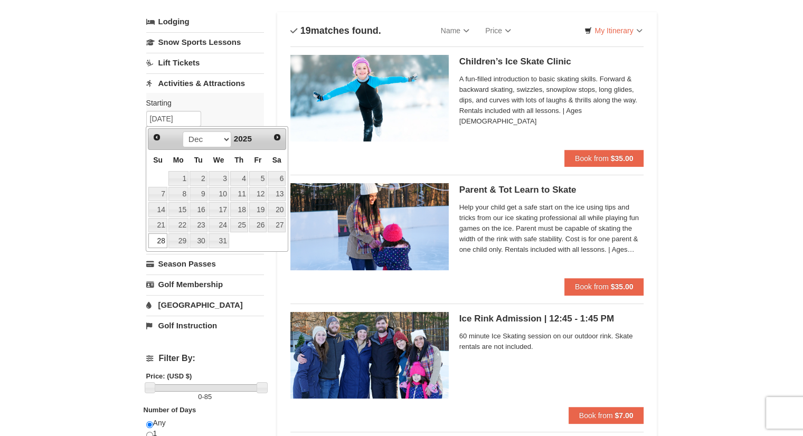
click at [188, 239] on td "29" at bounding box center [178, 241] width 21 height 16
type input "12/29/2025"
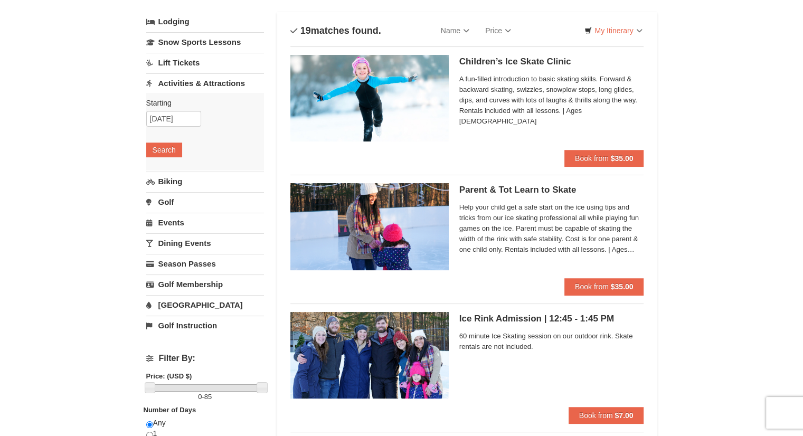
click at [183, 239] on link "Dining Events" at bounding box center [205, 243] width 118 height 20
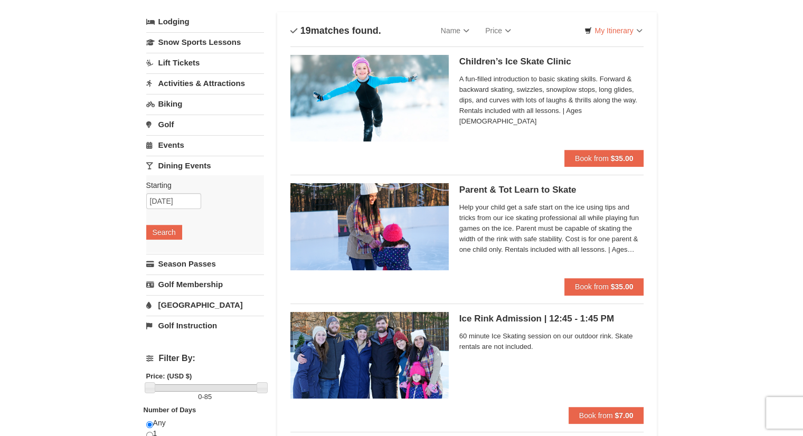
click at [173, 75] on link "Activities & Attractions" at bounding box center [205, 83] width 118 height 20
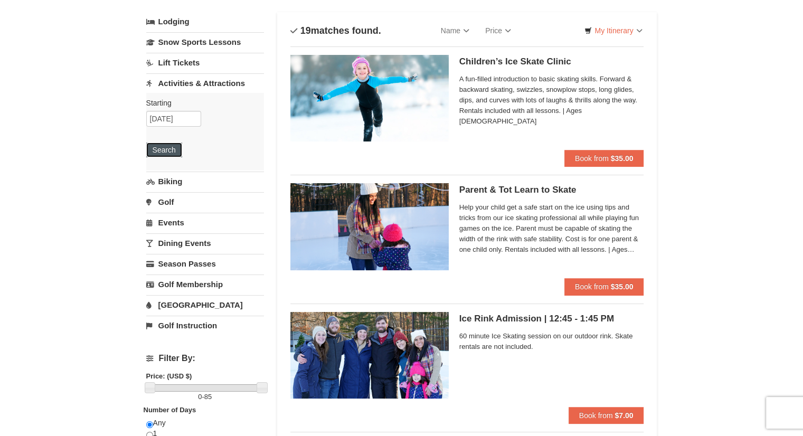
click at [162, 147] on button "Search" at bounding box center [164, 150] width 36 height 15
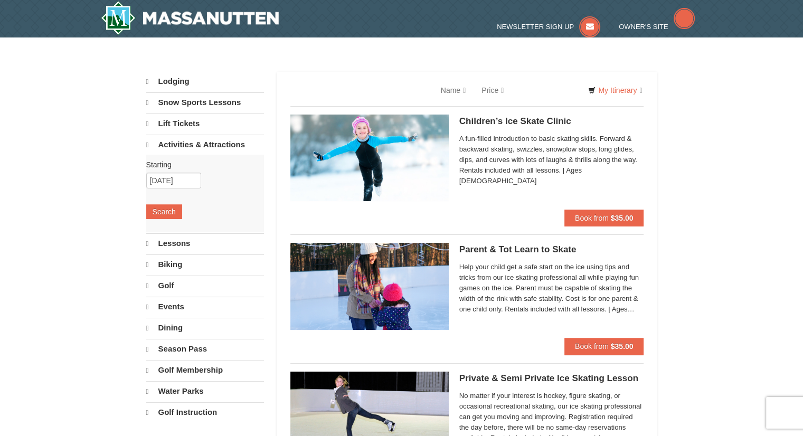
select select "10"
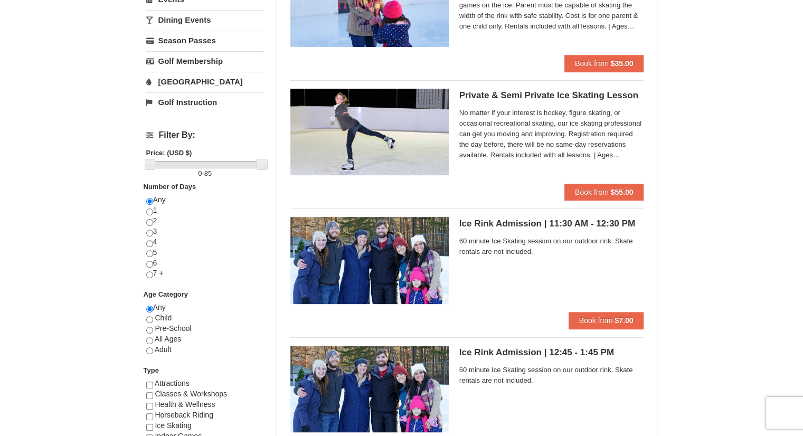
scroll to position [283, 0]
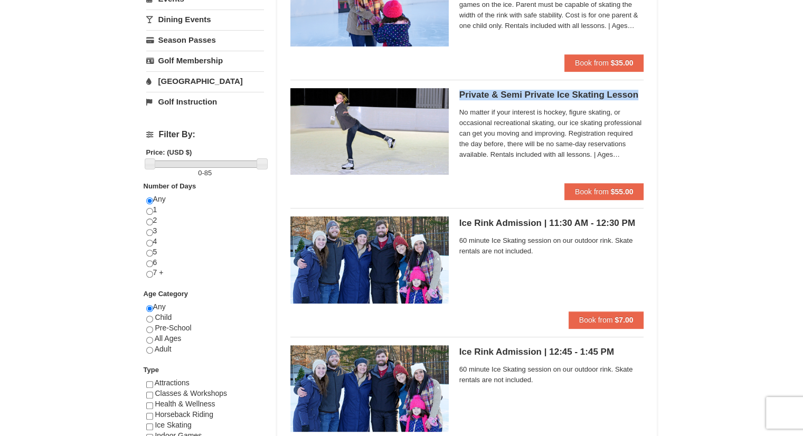
drag, startPoint x: 458, startPoint y: 93, endPoint x: 641, endPoint y: 91, distance: 183.2
click at [641, 91] on h5 "Private & Semi Private Ice Skating Lesson The Rink at Massanutten" at bounding box center [551, 95] width 185 height 11
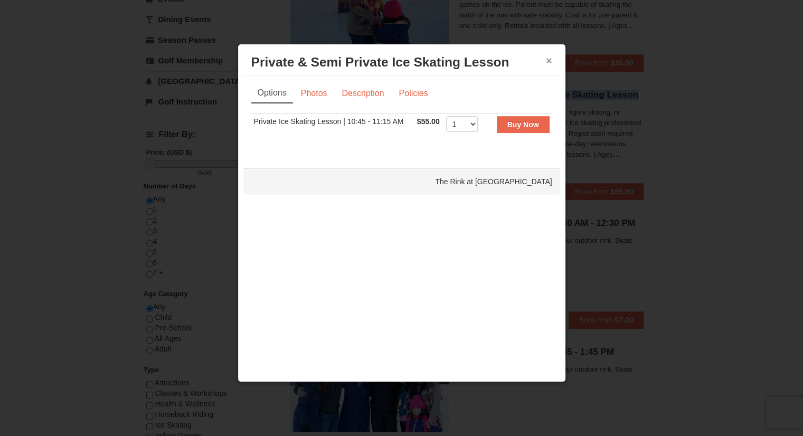
click at [547, 62] on button "×" at bounding box center [549, 60] width 6 height 11
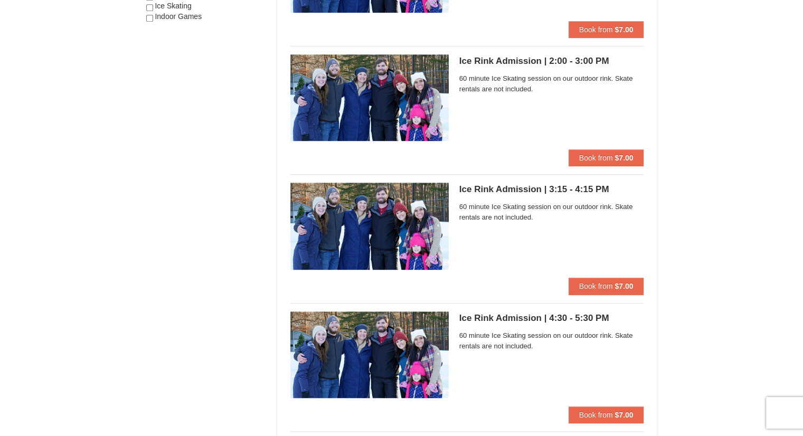
scroll to position [703, 0]
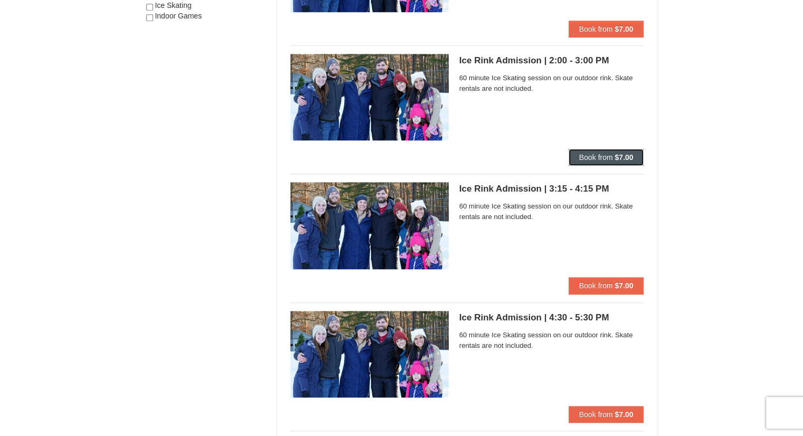
click at [600, 157] on span "Book from" at bounding box center [596, 157] width 34 height 8
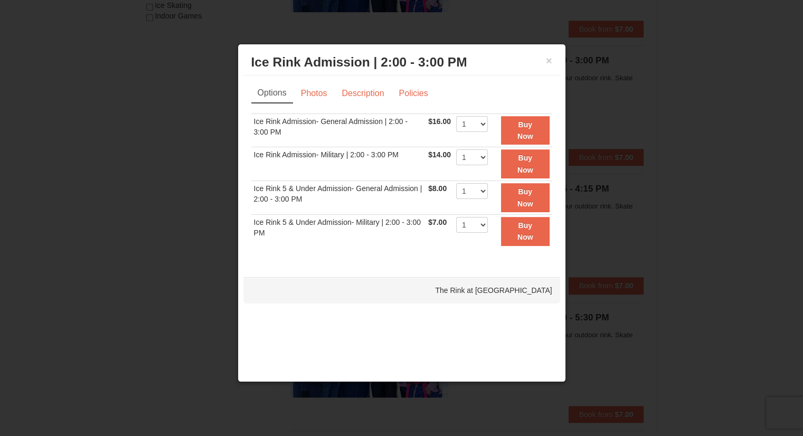
click at [181, 198] on div at bounding box center [401, 218] width 803 height 436
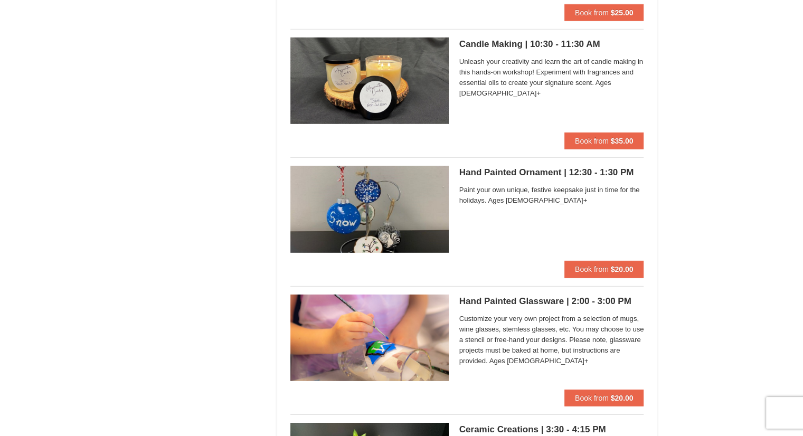
scroll to position [3169, 0]
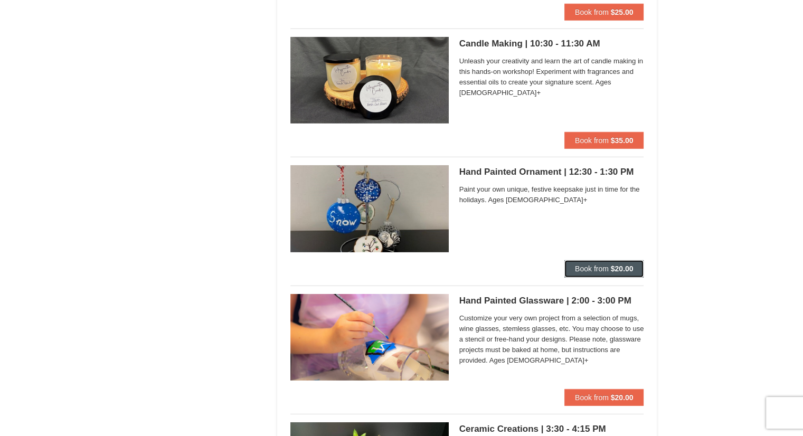
click at [592, 264] on span "Book from" at bounding box center [592, 268] width 34 height 8
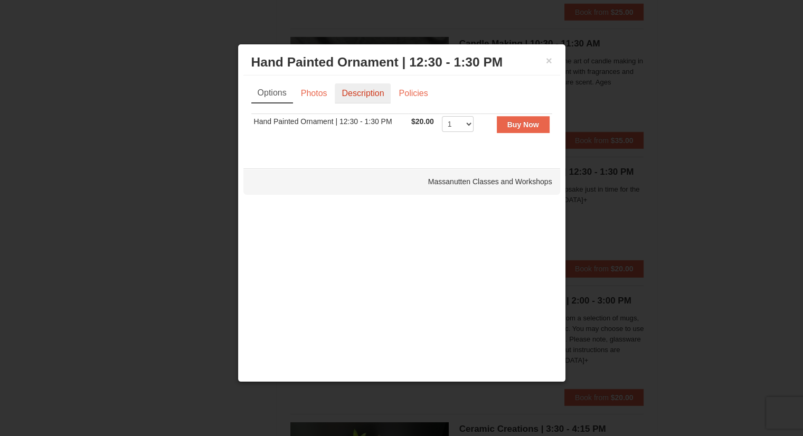
click at [367, 89] on link "Description" at bounding box center [363, 93] width 56 height 20
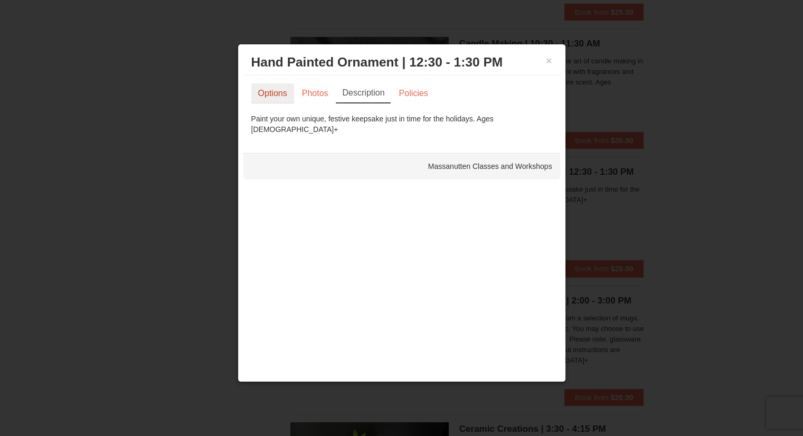
click at [259, 98] on link "Options" at bounding box center [272, 93] width 43 height 20
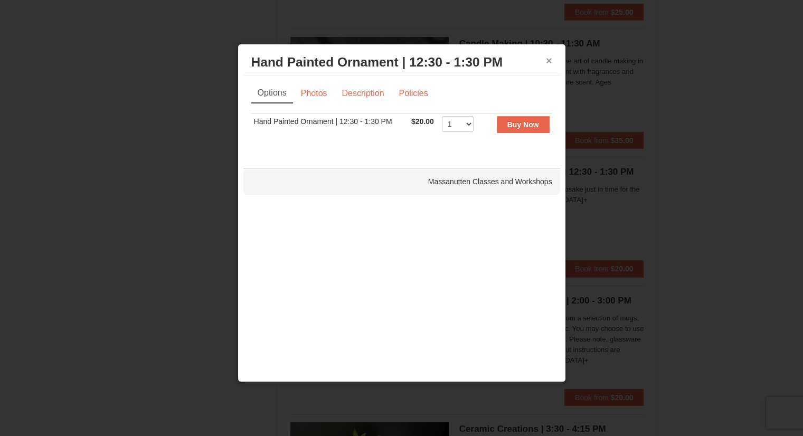
click at [546, 61] on button "×" at bounding box center [549, 60] width 6 height 11
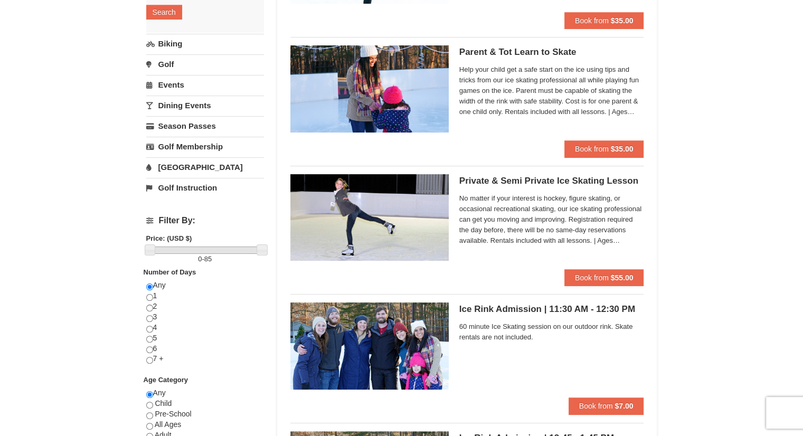
scroll to position [0, 0]
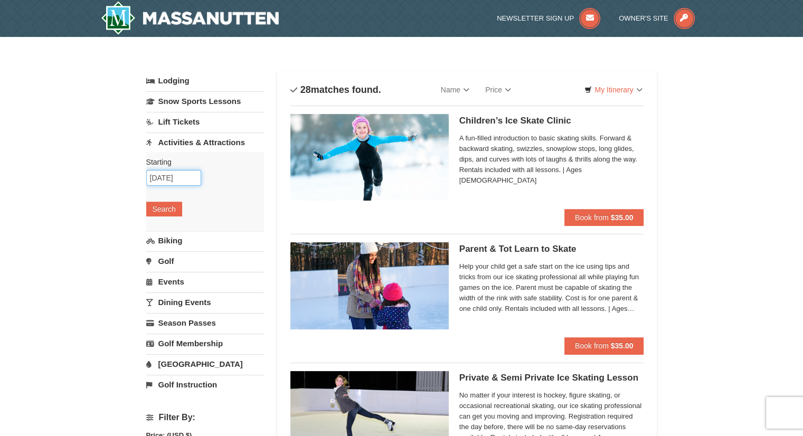
click at [177, 174] on input "[DATE]" at bounding box center [173, 178] width 55 height 16
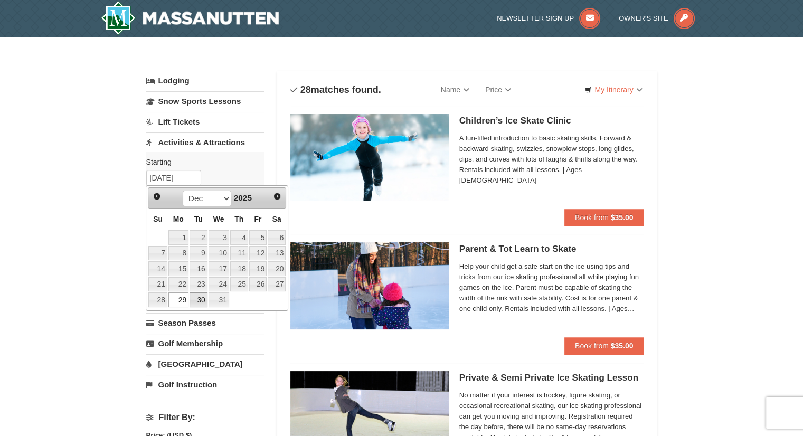
click at [192, 297] on link "30" at bounding box center [199, 299] width 18 height 15
type input "[DATE]"
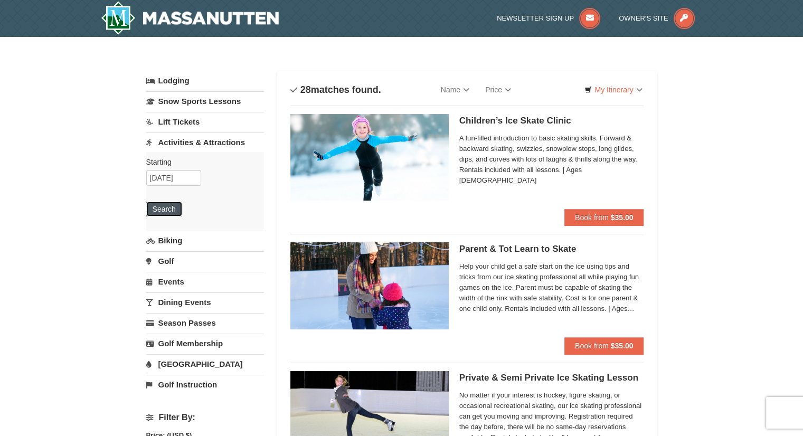
click at [161, 211] on button "Search" at bounding box center [164, 209] width 36 height 15
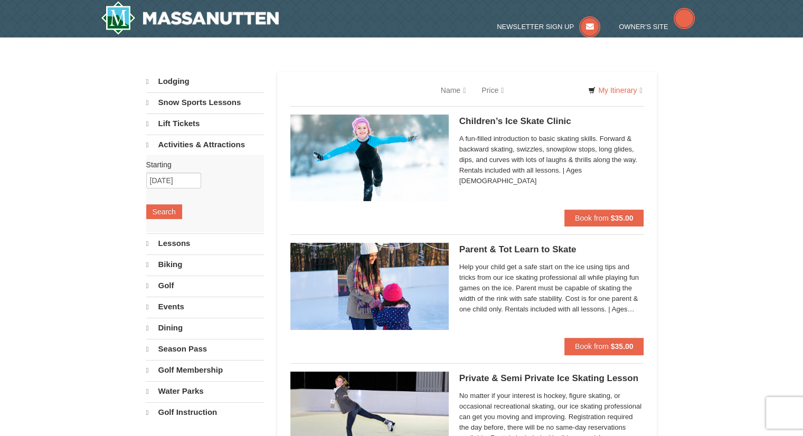
select select "10"
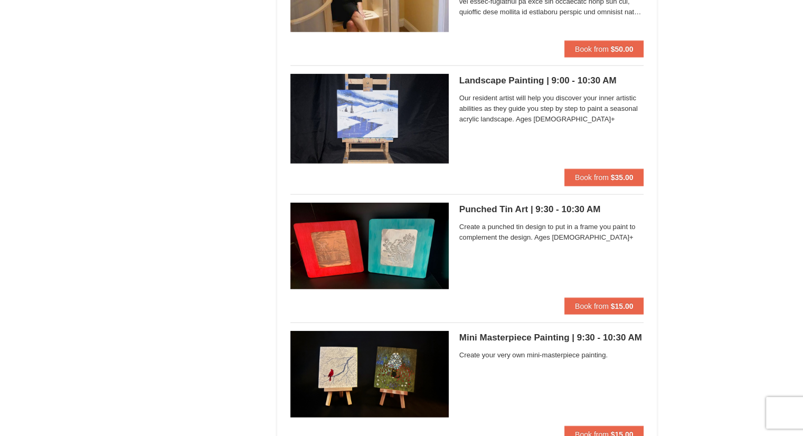
scroll to position [2608, 0]
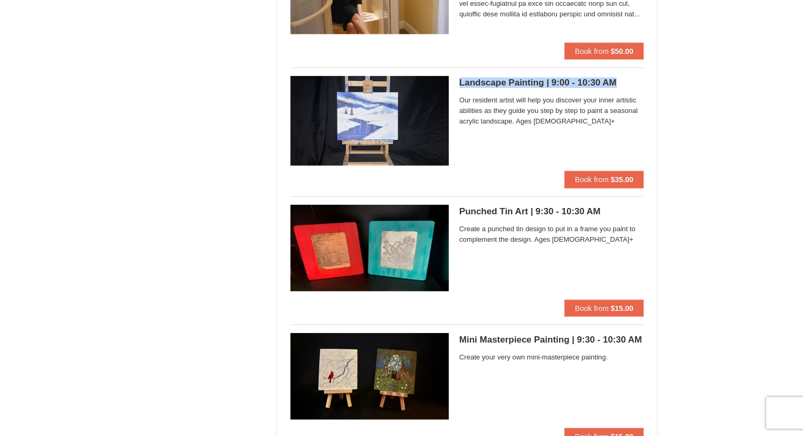
drag, startPoint x: 629, startPoint y: 81, endPoint x: 458, endPoint y: 80, distance: 171.6
click at [458, 80] on div "Landscape Painting | 9:00 - 10:30 AM Massanutten Classes and Workshops Our resi…" at bounding box center [467, 123] width 354 height 95
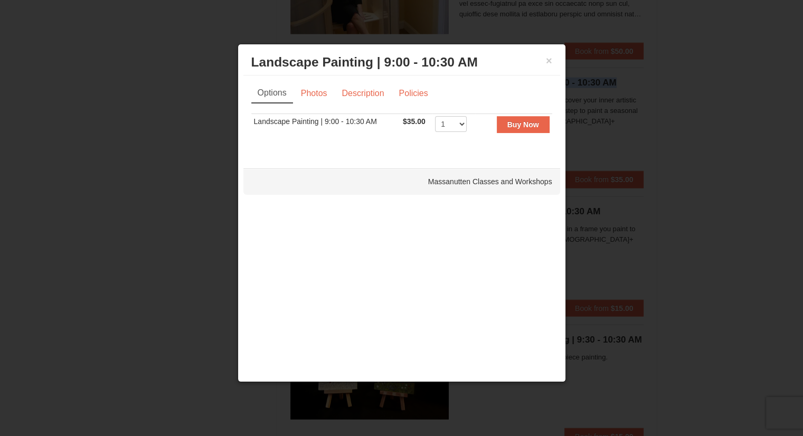
copy h5 "Landscape Painting | 9:00 - 10:30 AM"
click at [361, 90] on link "Description" at bounding box center [363, 93] width 56 height 20
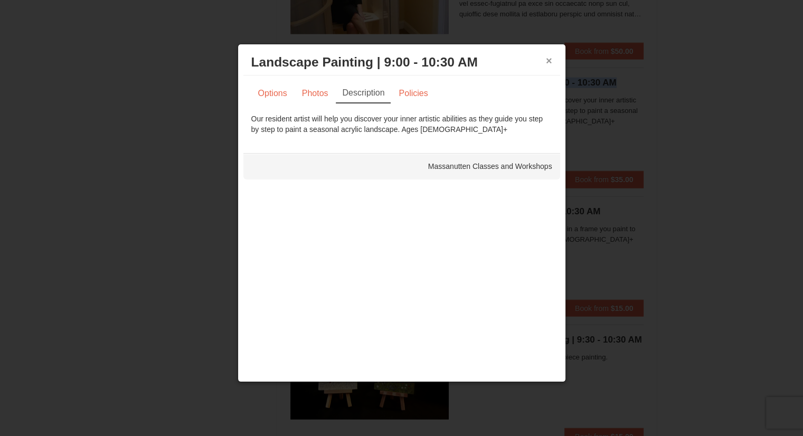
click at [551, 58] on button "×" at bounding box center [549, 60] width 6 height 11
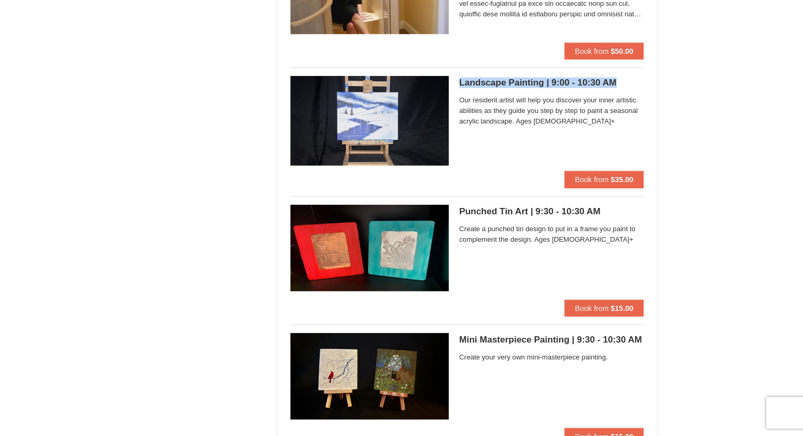
copy h5 "Landscape Painting | 9:00 - 10:30 AM"
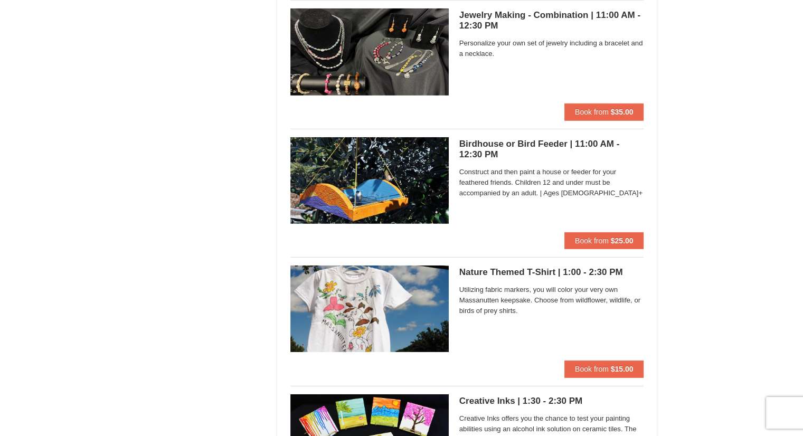
scroll to position [3061, 0]
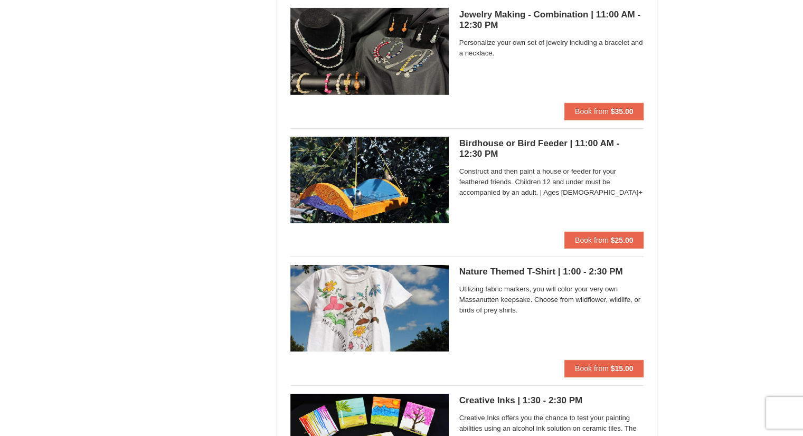
click at [580, 192] on span "Construct and then paint a house or feeder for your feathered friends. Children…" at bounding box center [551, 182] width 185 height 32
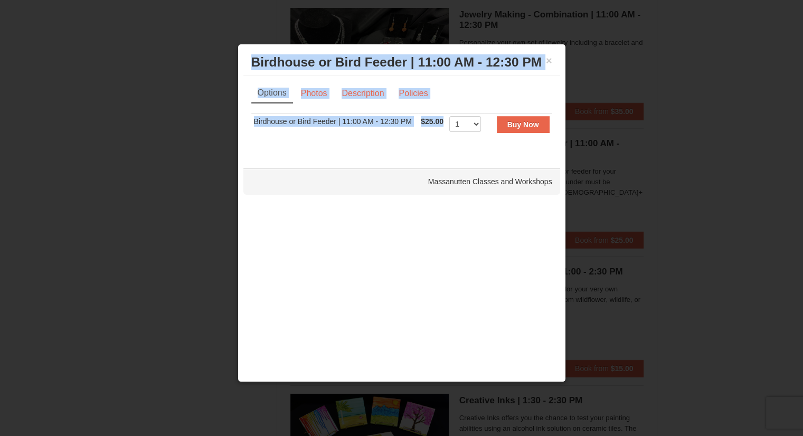
drag, startPoint x: 251, startPoint y: 61, endPoint x: 444, endPoint y: 120, distance: 202.5
click at [444, 120] on div "× Birdhouse or Bird Feeder | 11:00 AM - 12:30 PM Massanutten Classes and Worksh…" at bounding box center [402, 213] width 328 height 339
copy div "Birdhouse or Bird Feeder | 11:00 AM - 12:30 PM Massanutten Classes and Workshop…"
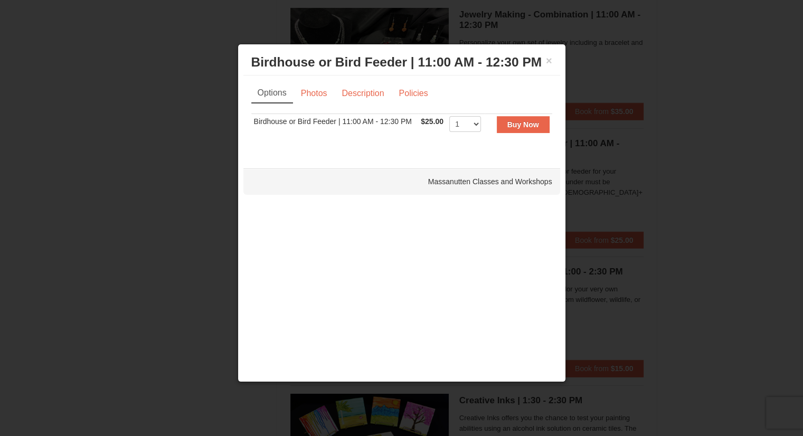
click at [614, 104] on div at bounding box center [401, 218] width 803 height 436
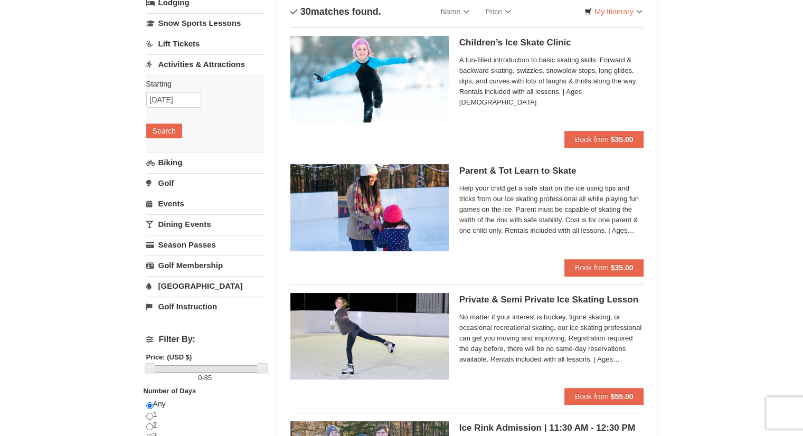
scroll to position [78, 0]
click at [166, 104] on input "[DATE]" at bounding box center [173, 100] width 55 height 16
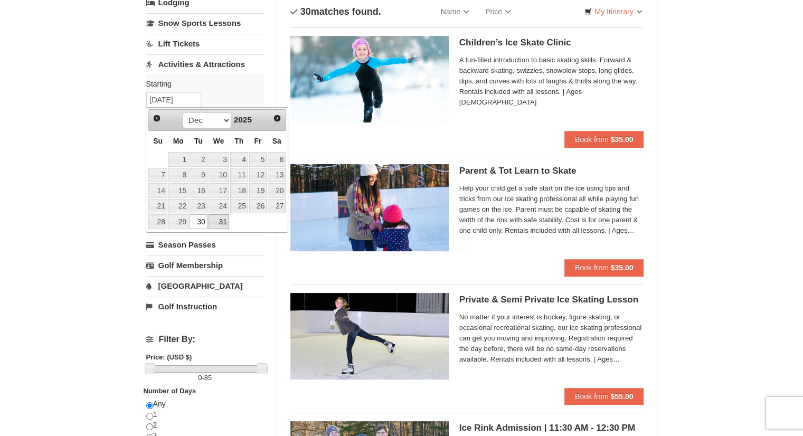
click at [220, 221] on link "31" at bounding box center [219, 221] width 21 height 15
type input "[DATE]"
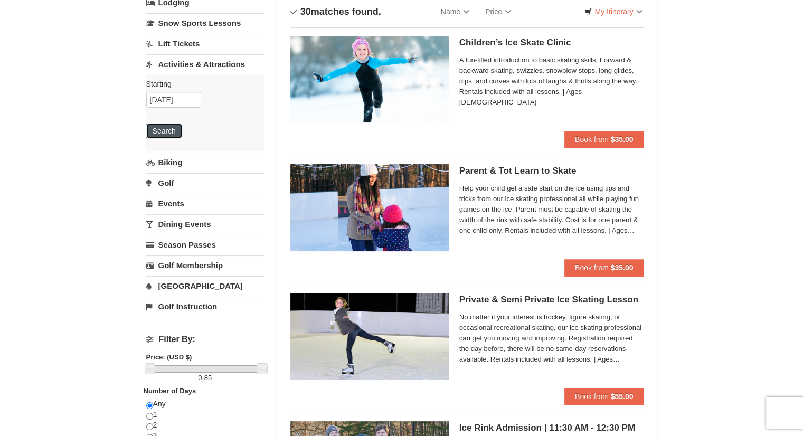
click at [158, 128] on button "Search" at bounding box center [164, 131] width 36 height 15
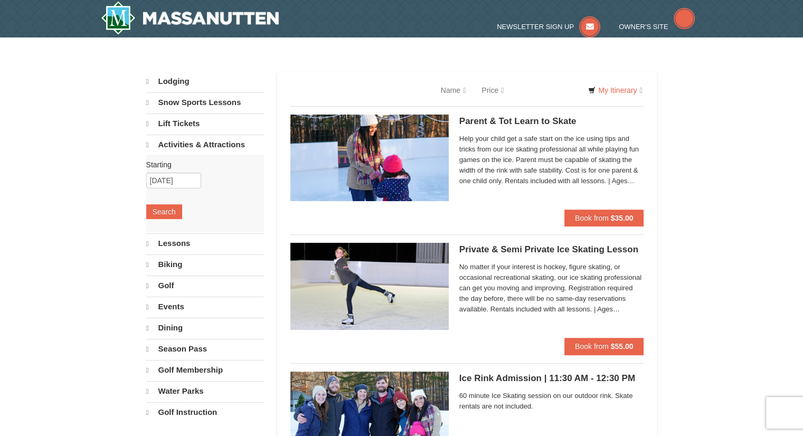
select select "10"
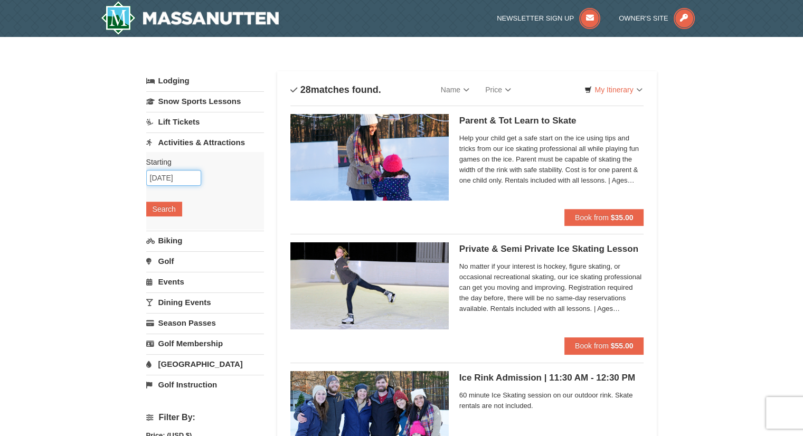
click at [184, 179] on input "12/31/2025" at bounding box center [173, 178] width 55 height 16
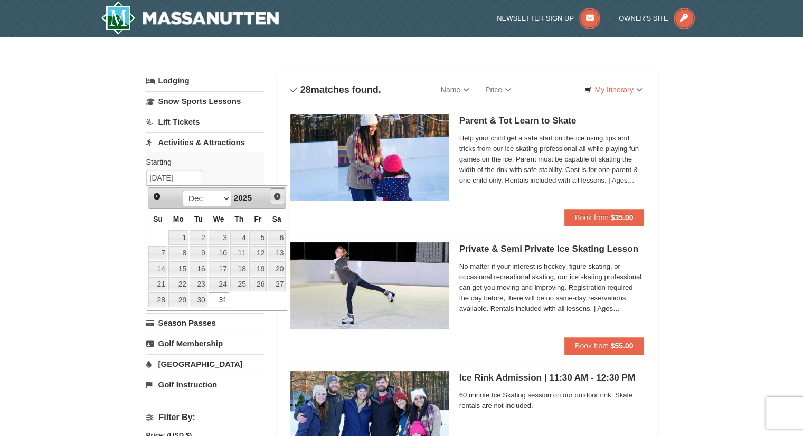
click at [273, 195] on span "Next" at bounding box center [277, 196] width 8 height 8
click at [239, 236] on link "1" at bounding box center [239, 237] width 18 height 15
type input "[DATE]"
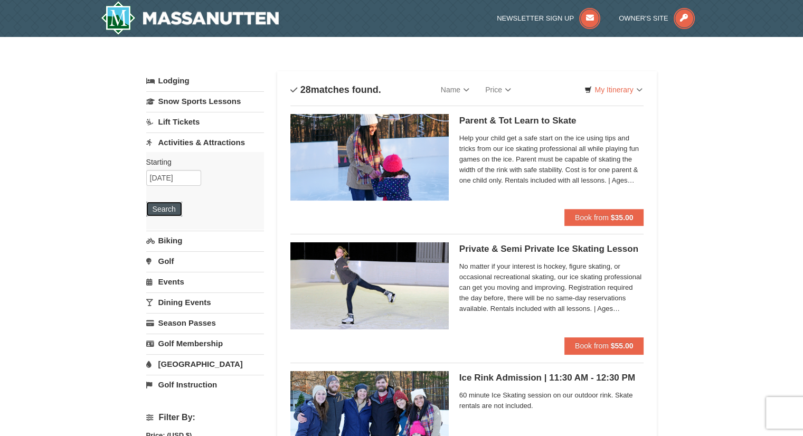
click at [158, 210] on button "Search" at bounding box center [164, 209] width 36 height 15
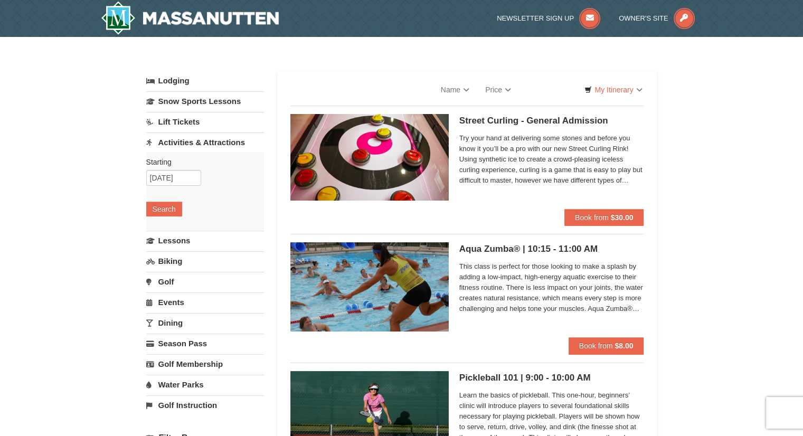
select select "10"
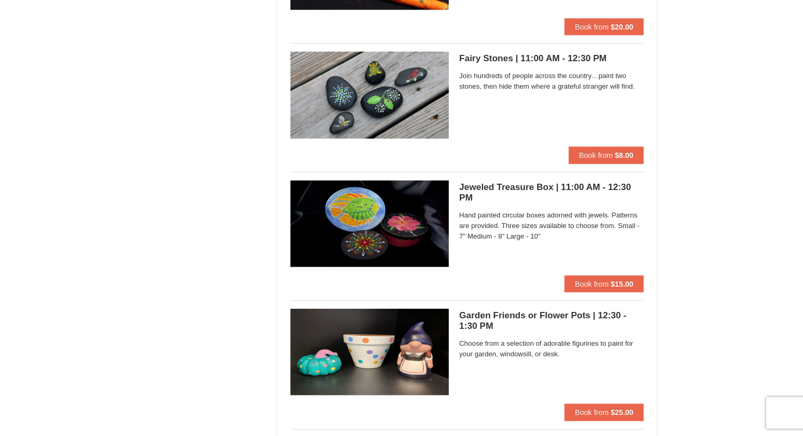
scroll to position [2375, 0]
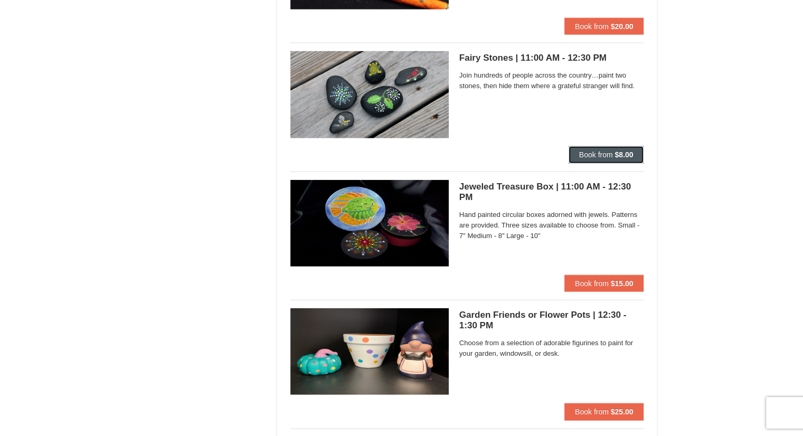
click at [606, 153] on span "Book from" at bounding box center [596, 154] width 34 height 8
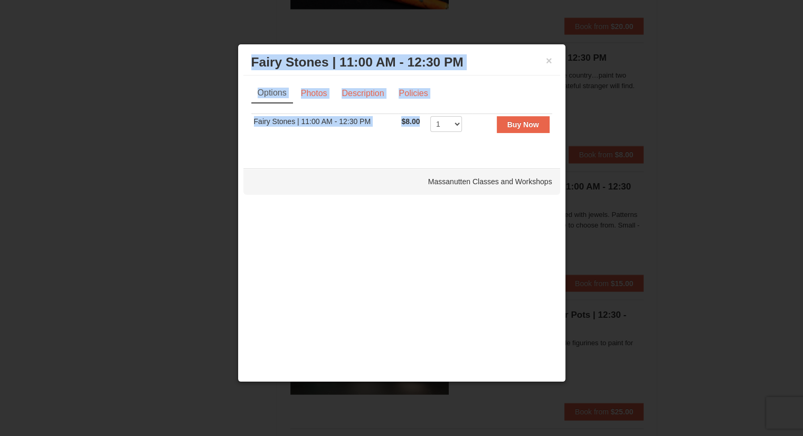
drag, startPoint x: 420, startPoint y: 120, endPoint x: 249, endPoint y: 63, distance: 180.8
click at [249, 63] on div "× Fairy Stones | 11:00 AM - 12:30 PM Massanutten Classes and Workshops Options …" at bounding box center [402, 213] width 328 height 339
copy div "Fairy Stones | 11:00 AM - 12:30 PM Massanutten Classes and Workshops Options Ph…"
click at [551, 67] on h3 "Fairy Stones | 11:00 AM - 12:30 PM Massanutten Classes and Workshops" at bounding box center [401, 62] width 301 height 16
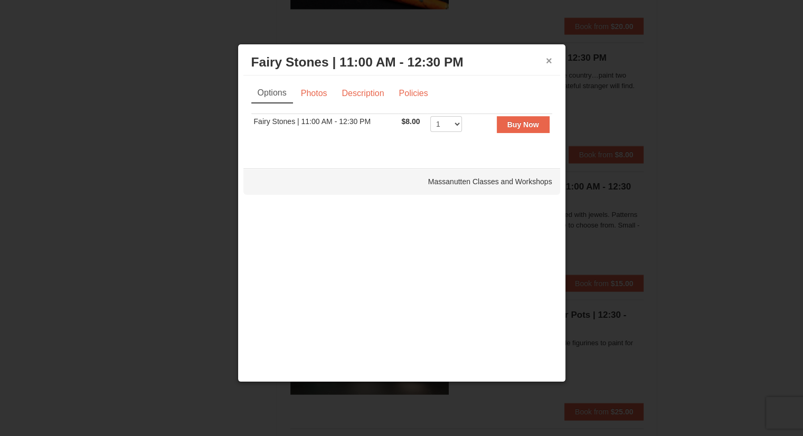
click at [551, 62] on button "×" at bounding box center [549, 60] width 6 height 11
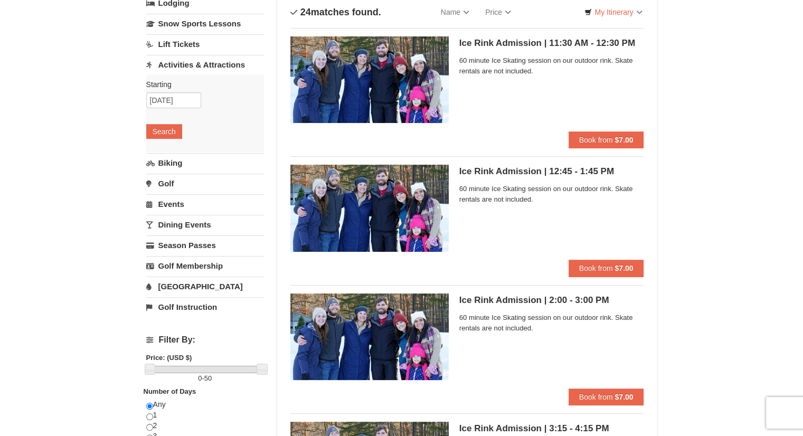
scroll to position [0, 0]
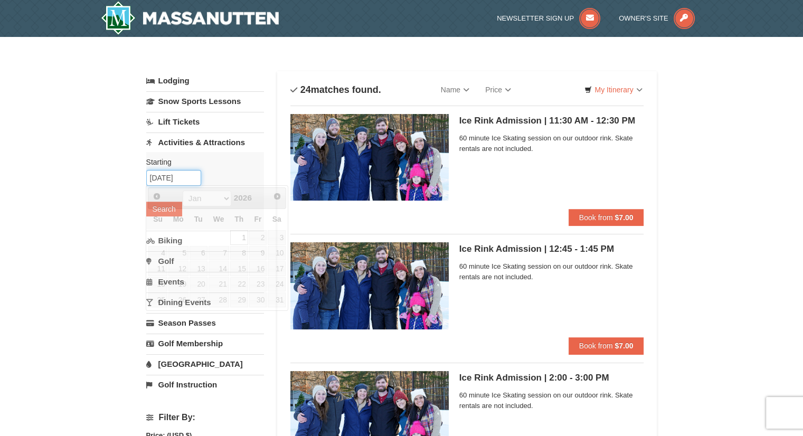
click at [166, 173] on input "[DATE]" at bounding box center [173, 178] width 55 height 16
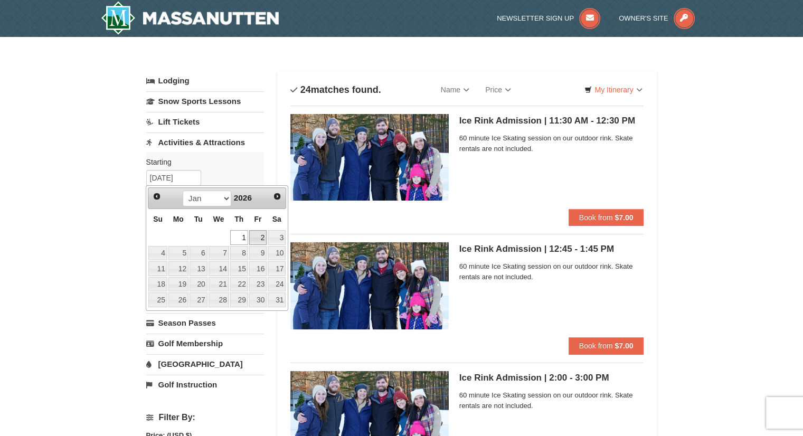
click at [266, 240] on link "2" at bounding box center [258, 237] width 18 height 15
type input "[DATE]"
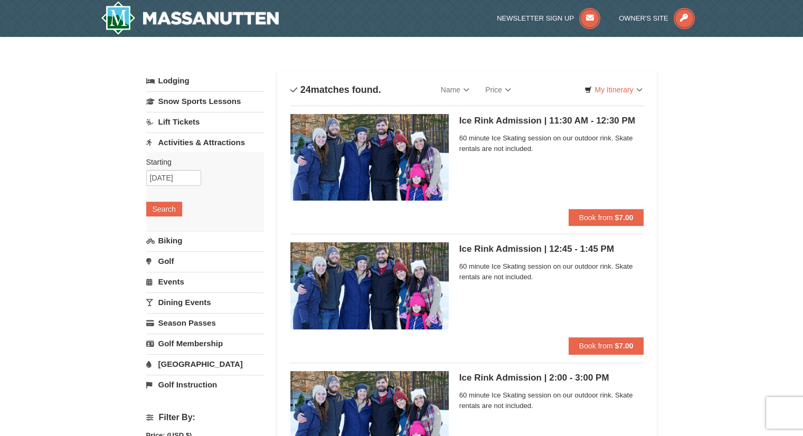
click at [164, 199] on div "Starting Please format dates MM/DD/YYYY Please format dates MM/DD/YYYY [DATE] S…" at bounding box center [205, 191] width 118 height 78
click at [161, 207] on button "Search" at bounding box center [164, 209] width 36 height 15
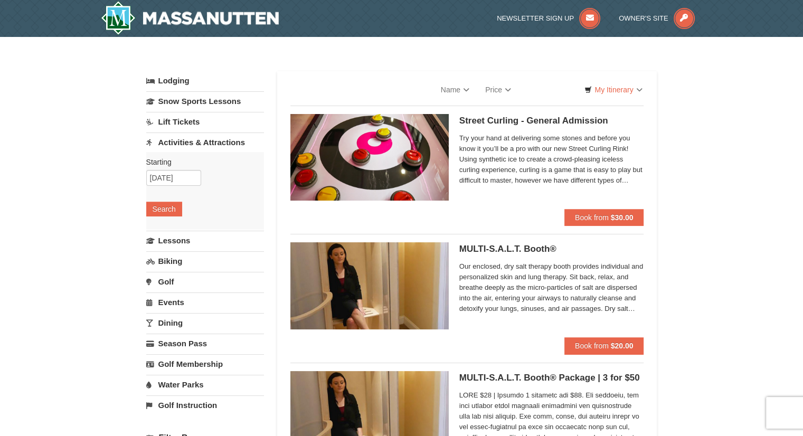
select select "10"
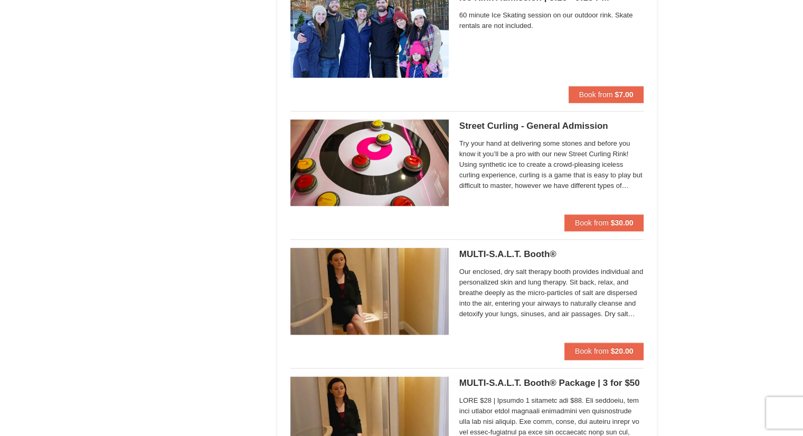
scroll to position [1205, 0]
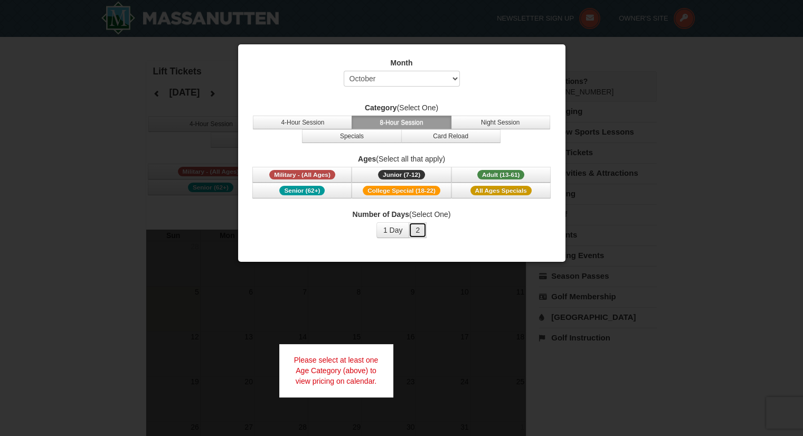
click at [421, 225] on button "2" at bounding box center [418, 230] width 18 height 16
click at [401, 78] on select "Select October November December January February March April May June July Aug…" at bounding box center [402, 79] width 116 height 16
select select "12"
click at [344, 71] on select "Select October November December January February March April May June July Aug…" at bounding box center [402, 79] width 116 height 16
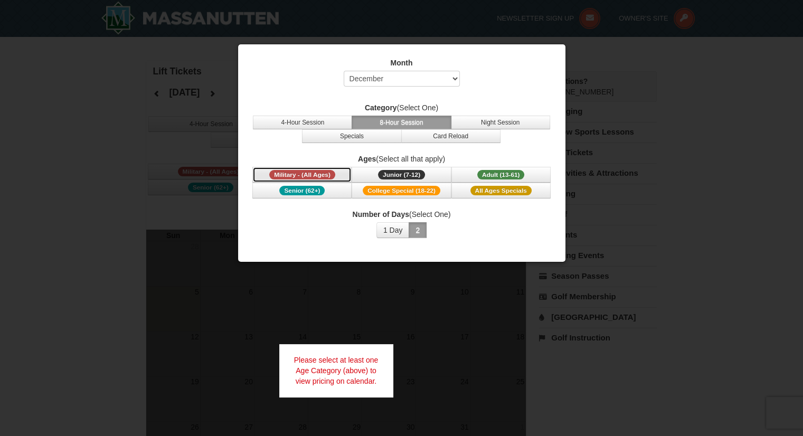
click at [321, 170] on span "Military - (All Ages)" at bounding box center [302, 175] width 66 height 10
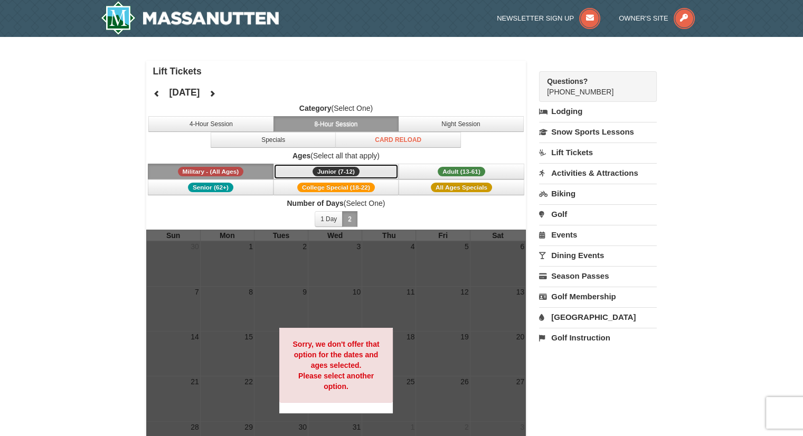
click at [318, 169] on span "Junior (7-12)" at bounding box center [335, 172] width 47 height 10
click at [449, 169] on span "Adult (13-61)" at bounding box center [462, 172] width 48 height 10
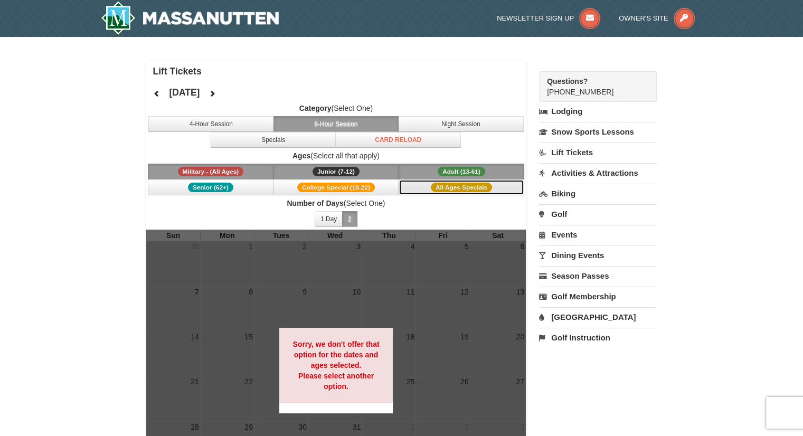
click at [440, 184] on span "All Ages Specials" at bounding box center [461, 188] width 61 height 10
click at [351, 187] on span "College Special (18-22)" at bounding box center [336, 188] width 78 height 10
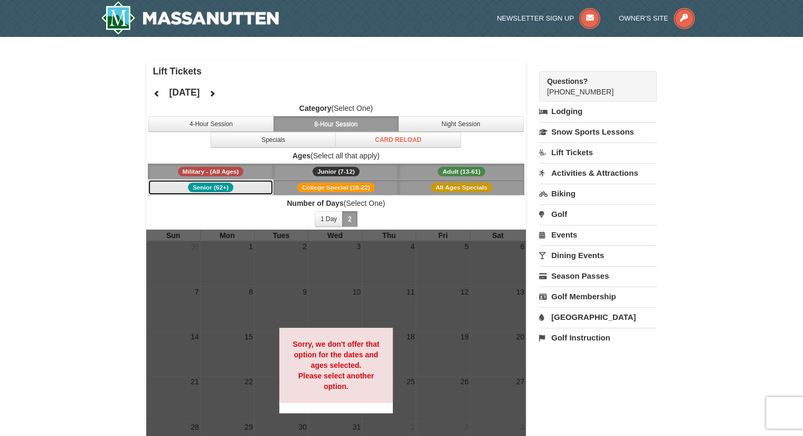
click at [240, 189] on button "Senior (62+)" at bounding box center [211, 187] width 126 height 16
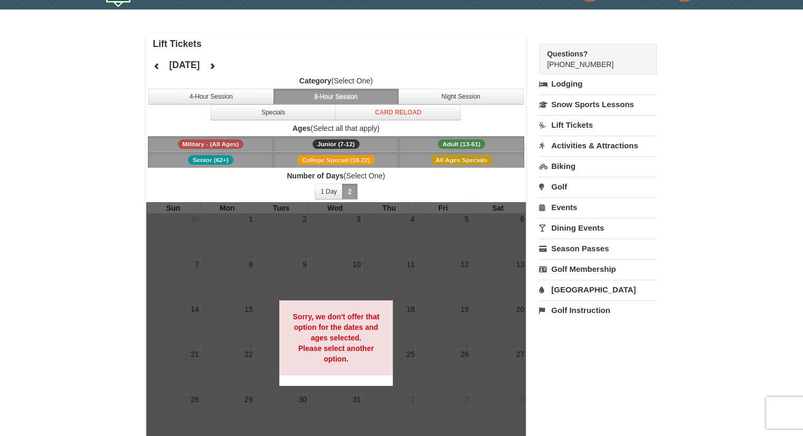
scroll to position [25, 0]
